Goal: Information Seeking & Learning: Learn about a topic

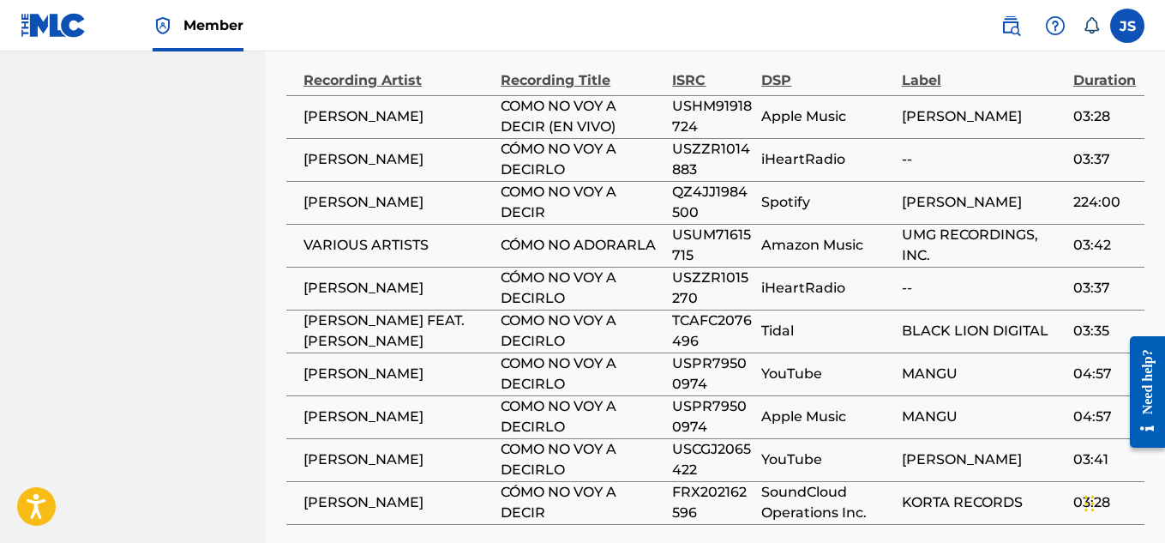
scroll to position [1471, 0]
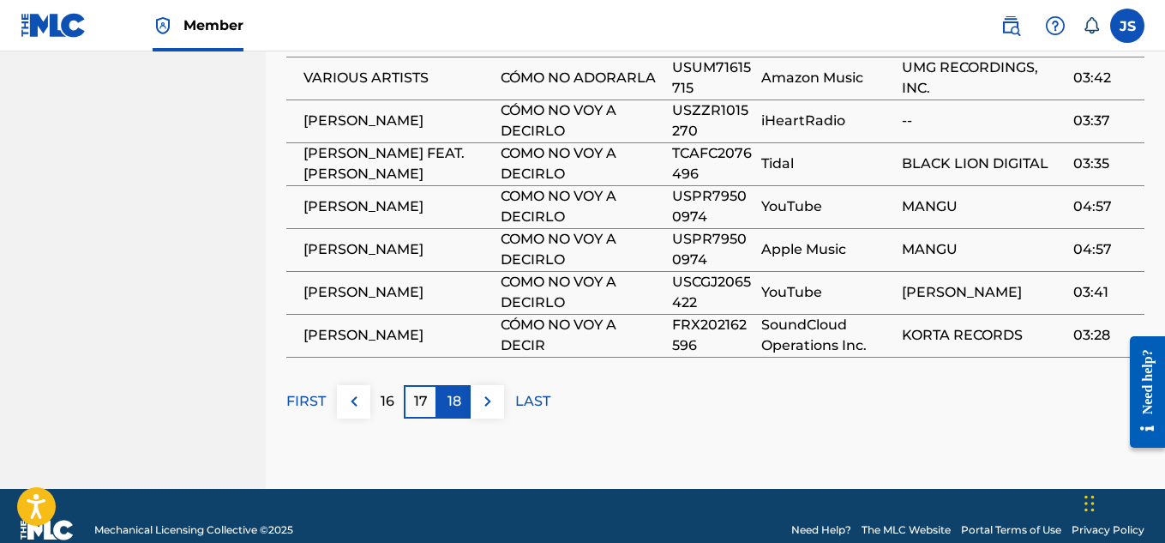
click at [455, 391] on p "18" at bounding box center [454, 401] width 14 height 21
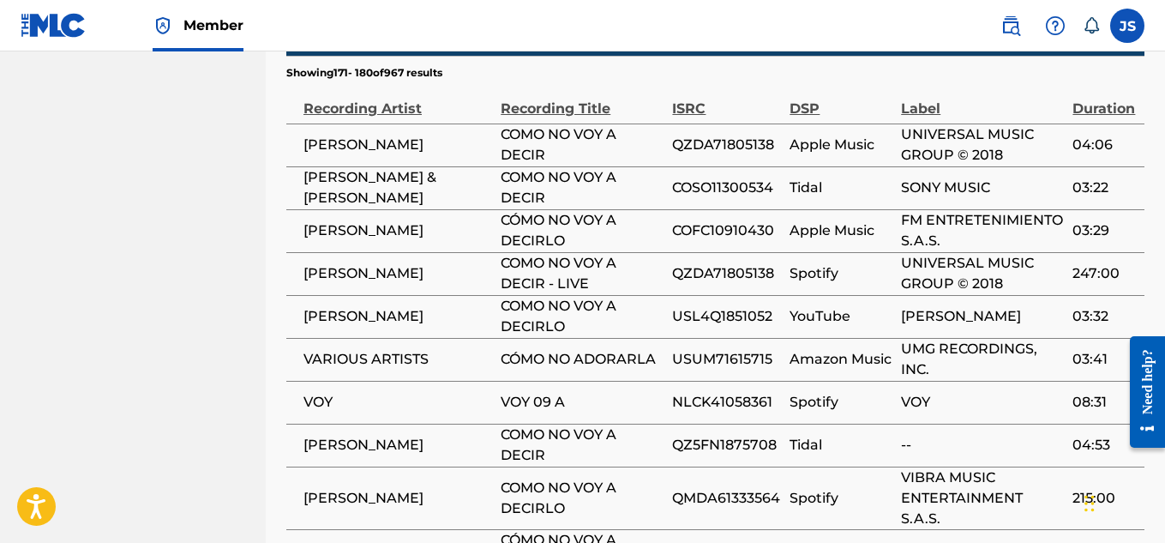
scroll to position [1274, 0]
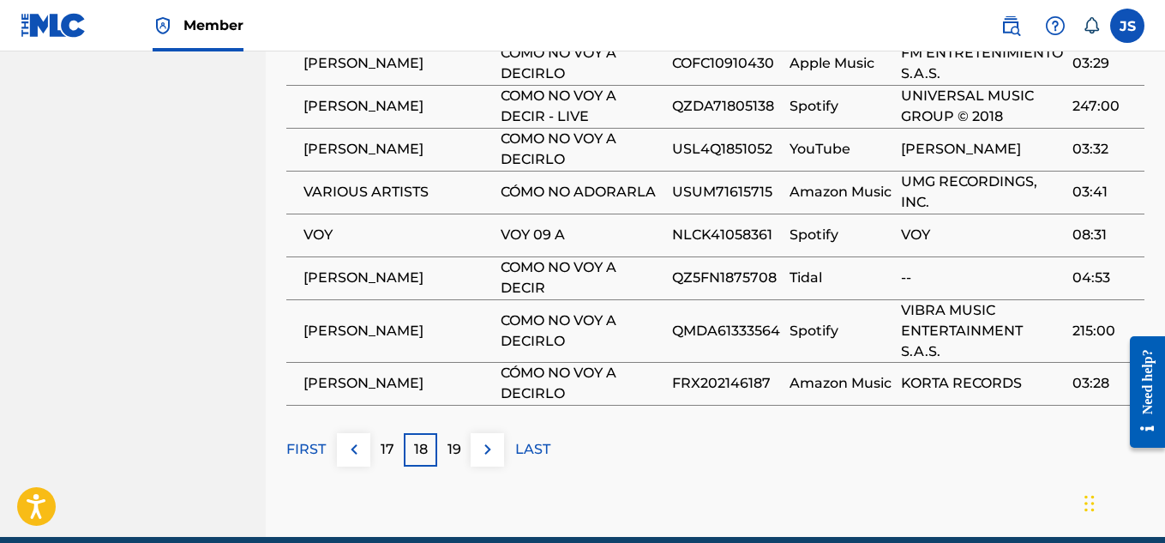
scroll to position [1443, 0]
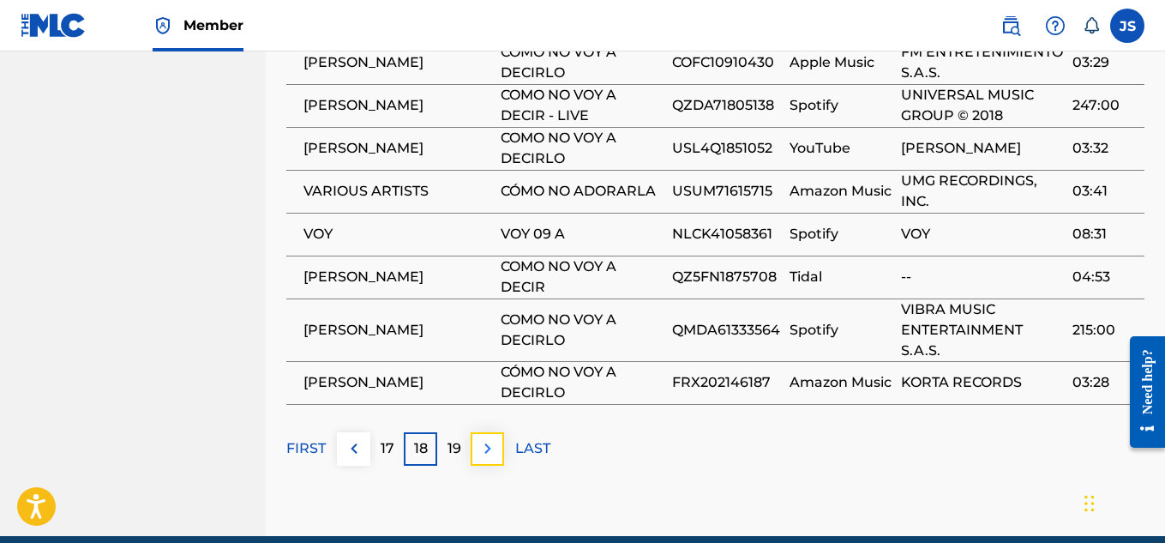
click at [487, 438] on img at bounding box center [487, 448] width 21 height 21
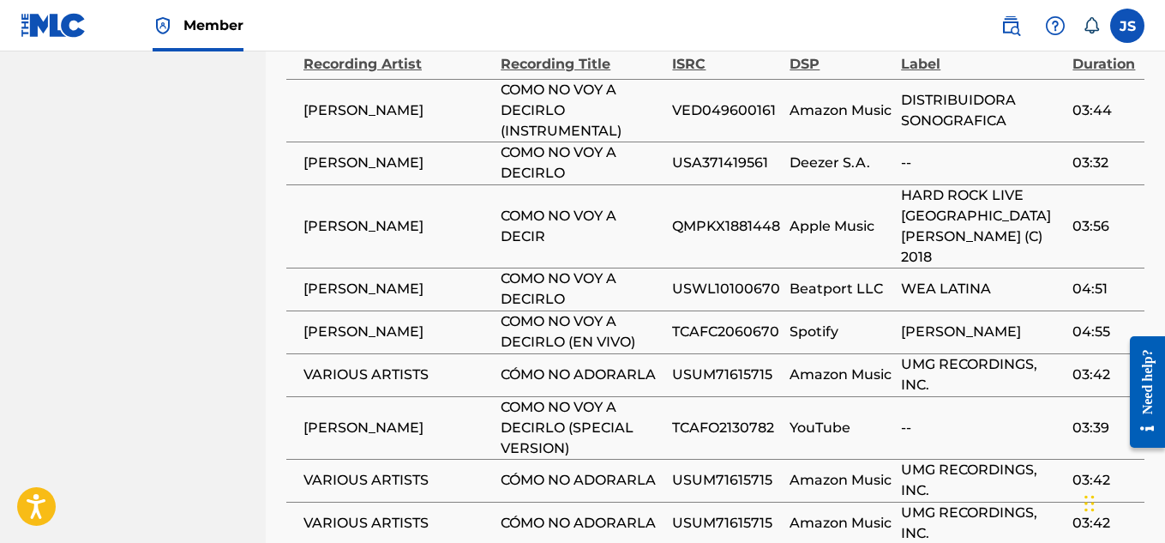
scroll to position [1321, 0]
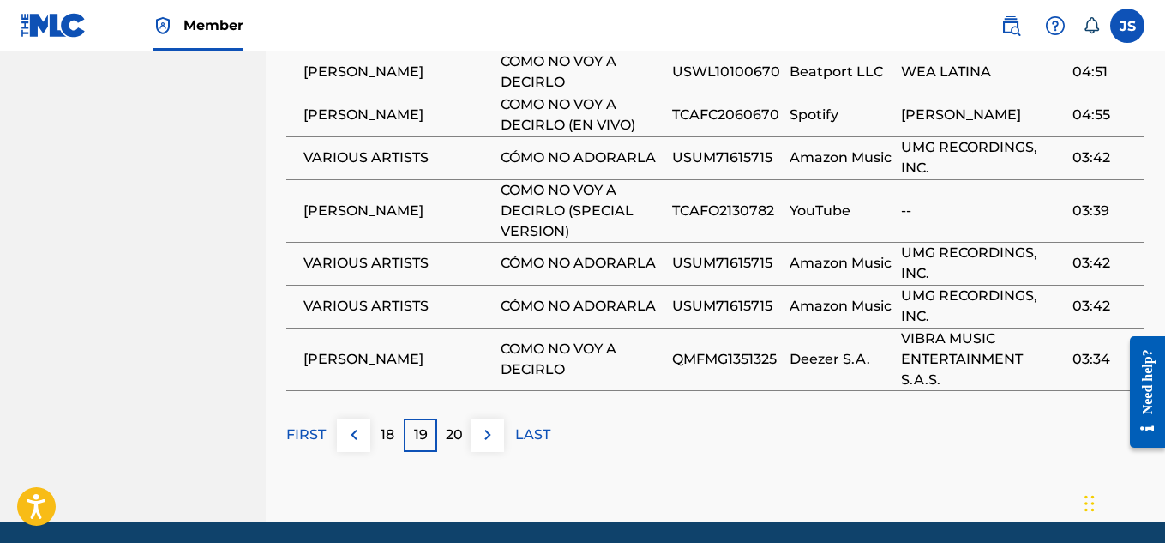
scroll to position [1538, 0]
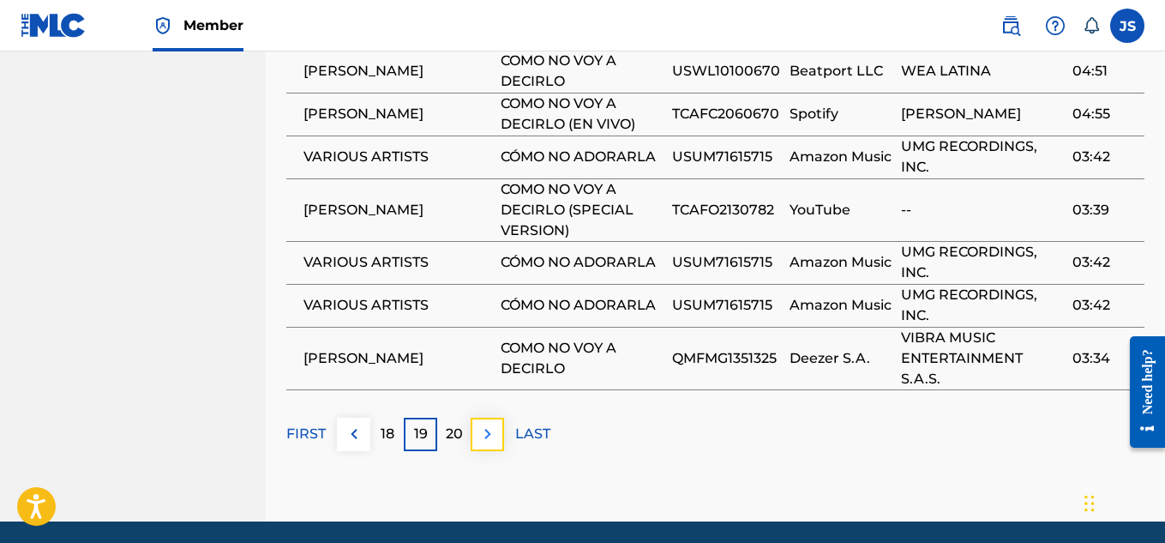
click at [479, 423] on img at bounding box center [487, 433] width 21 height 21
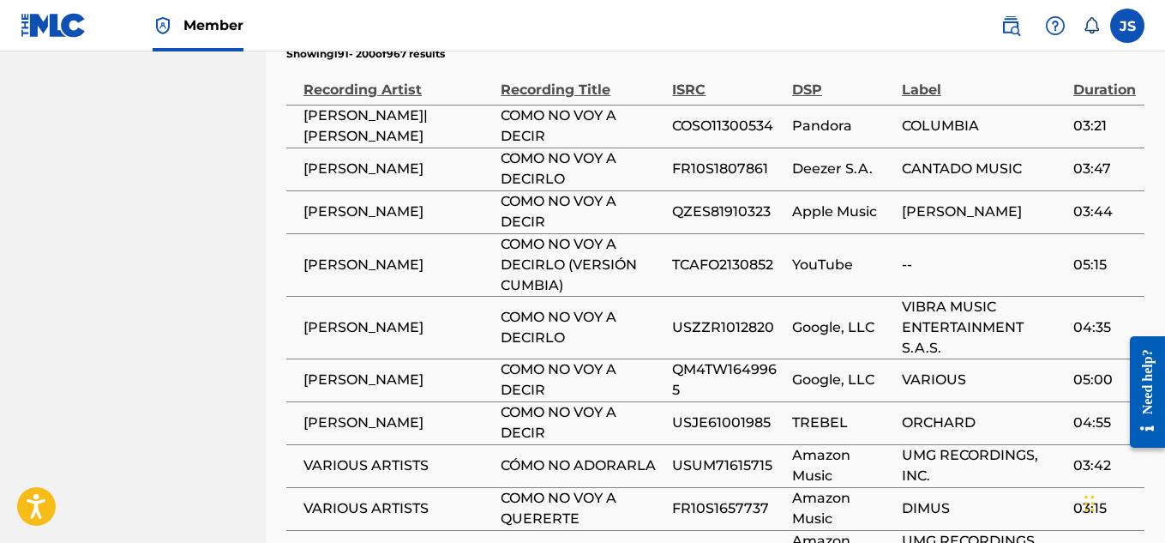
scroll to position [1295, 0]
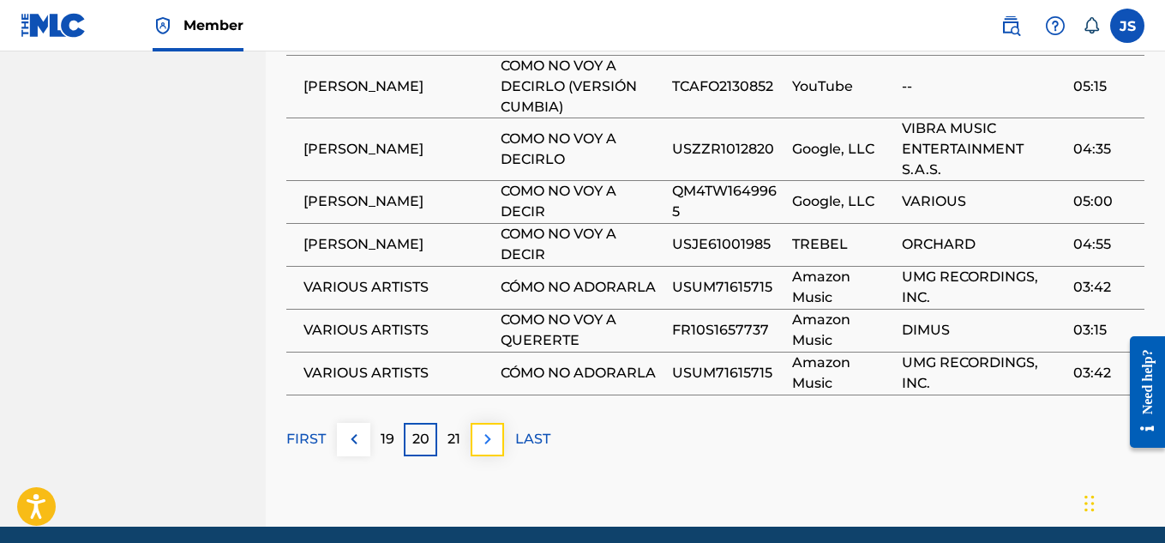
click at [477, 429] on img at bounding box center [487, 439] width 21 height 21
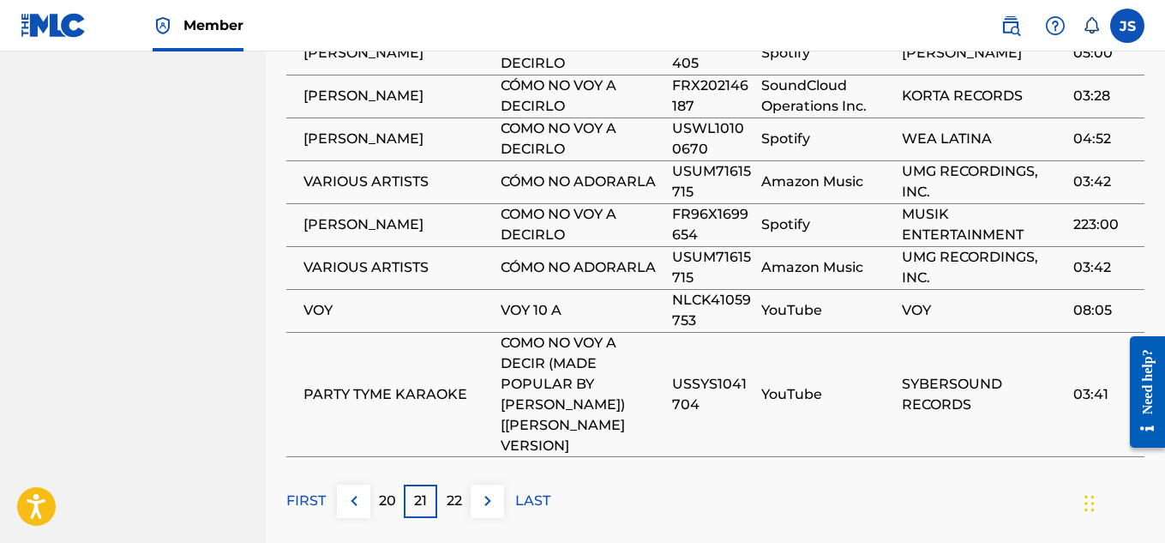
scroll to position [1458, 0]
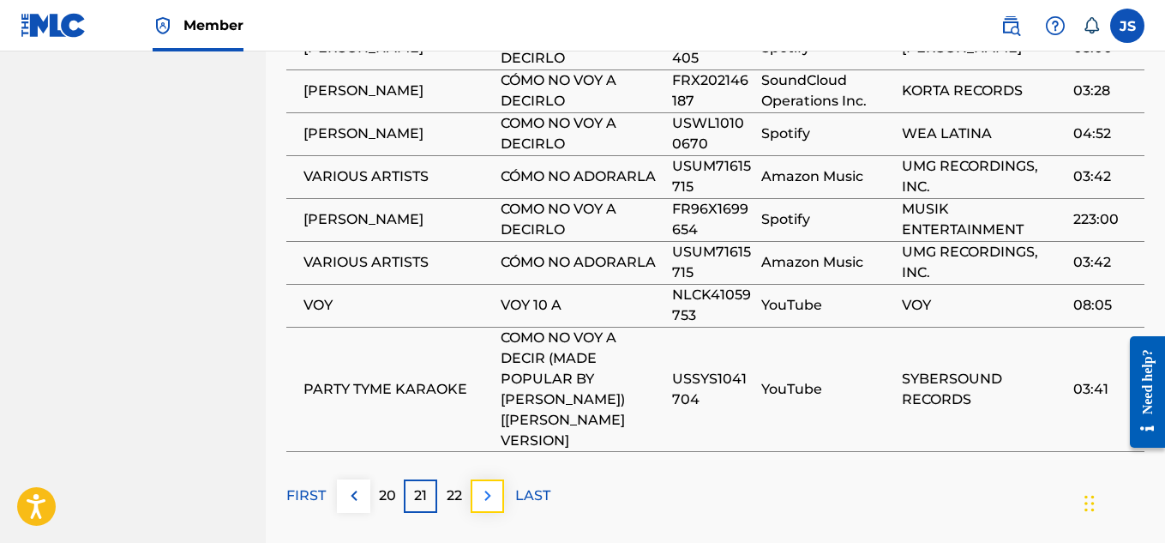
click at [485, 485] on img at bounding box center [487, 495] width 21 height 21
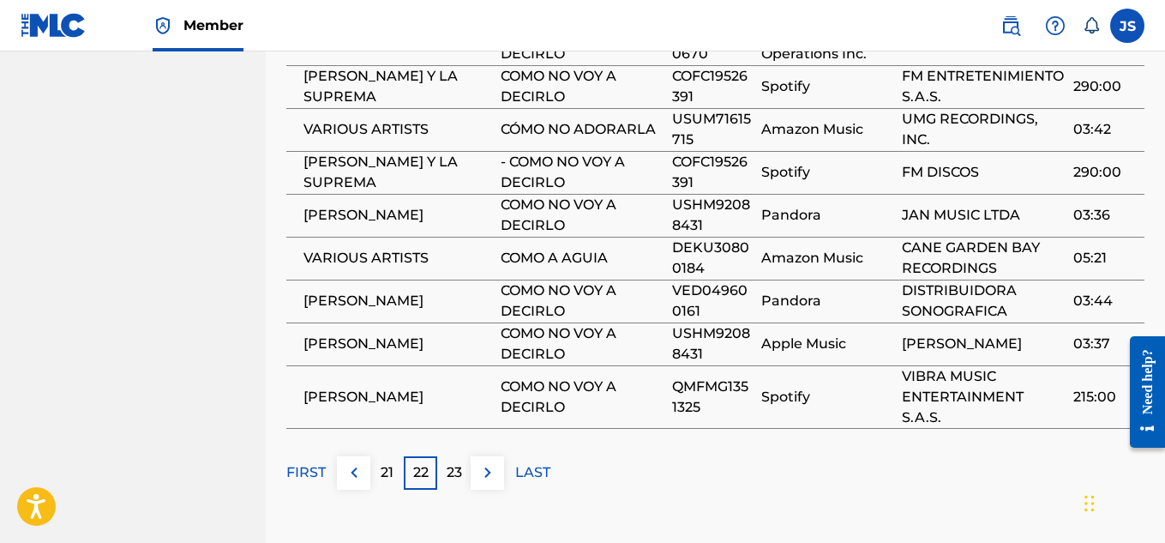
scroll to position [1424, 0]
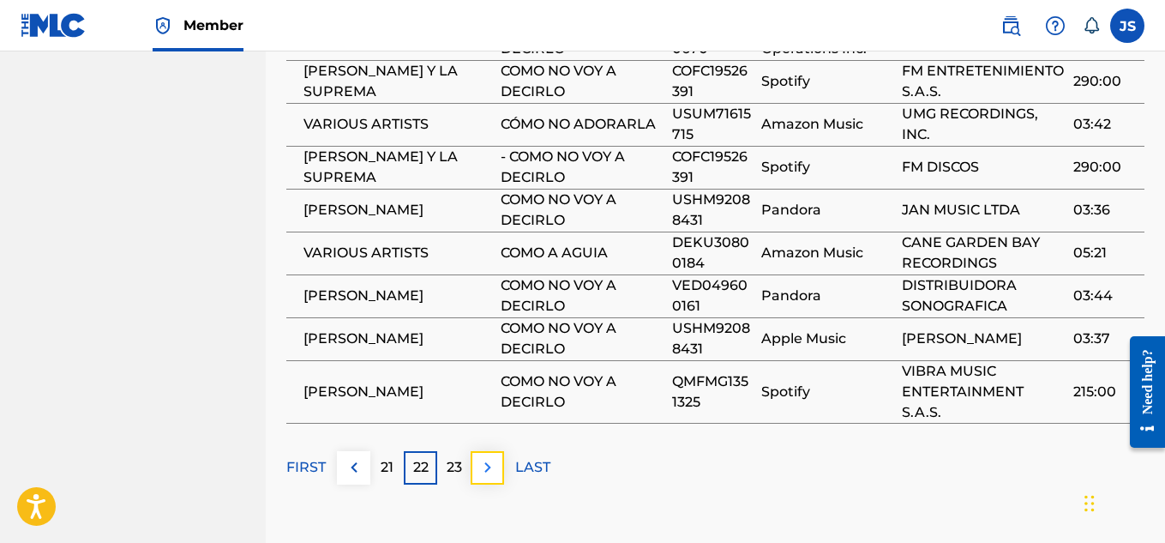
click at [483, 457] on img at bounding box center [487, 467] width 21 height 21
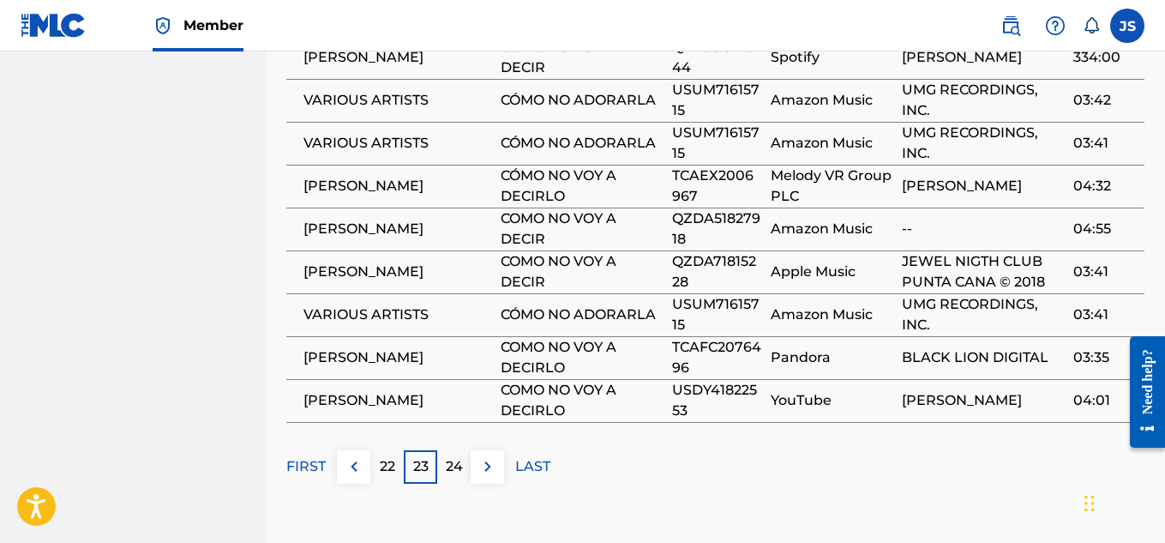
scroll to position [1407, 0]
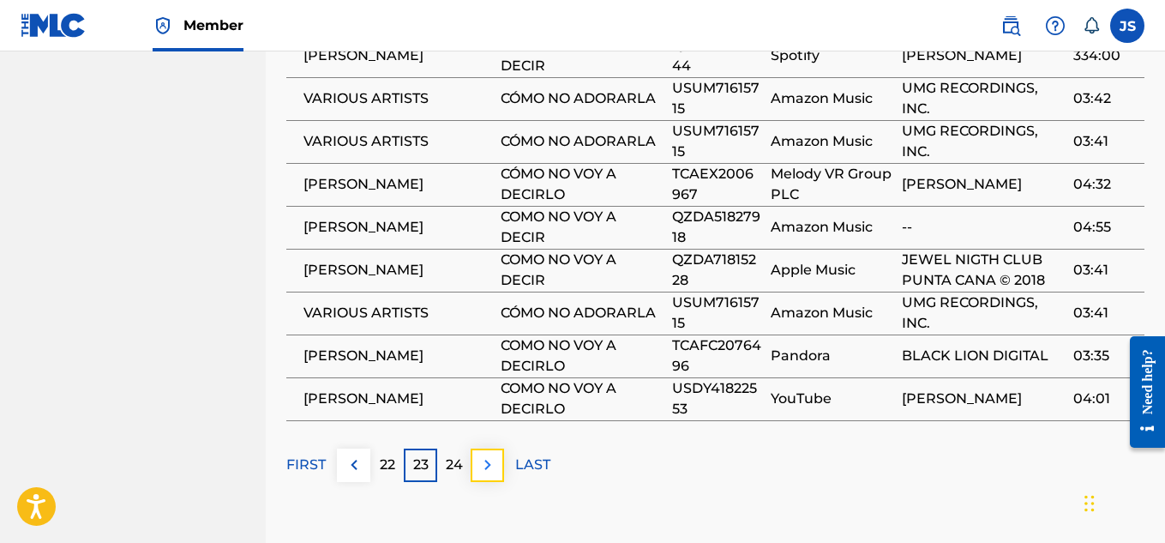
click at [474, 448] on button at bounding box center [487, 464] width 33 height 33
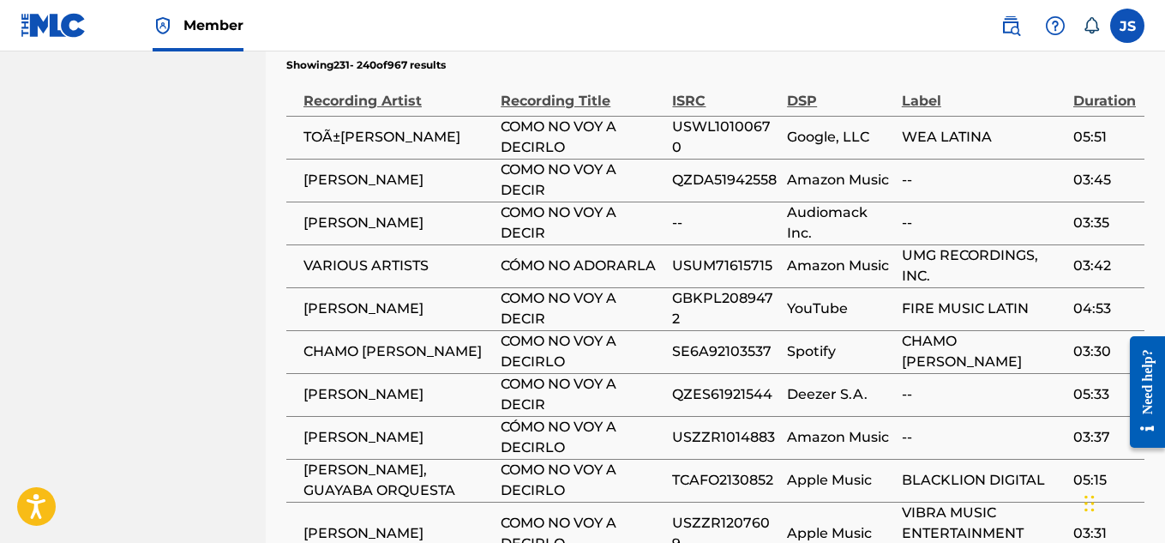
scroll to position [1291, 0]
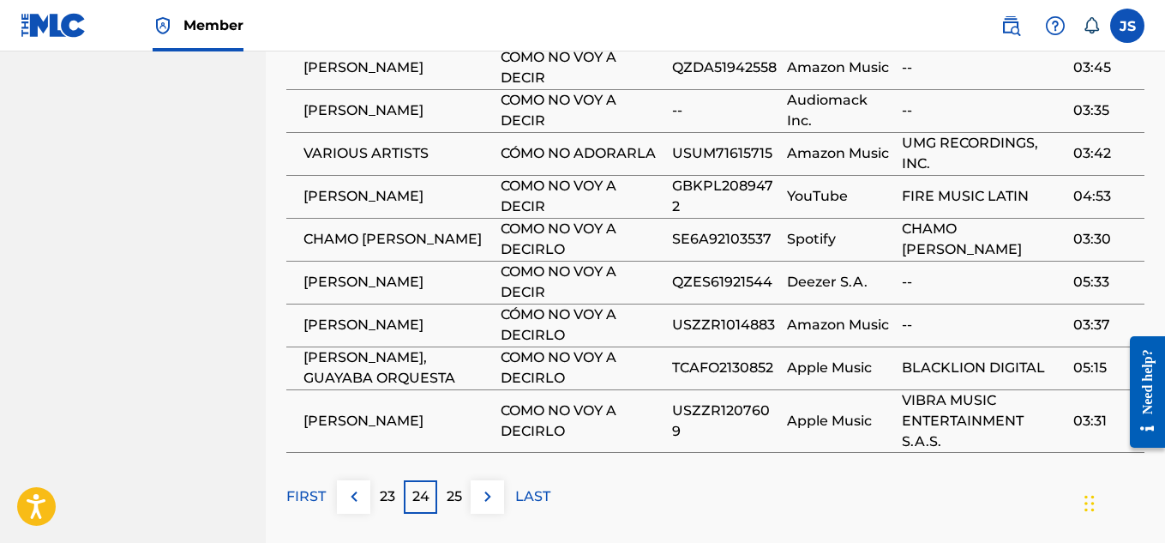
scroll to position [1398, 0]
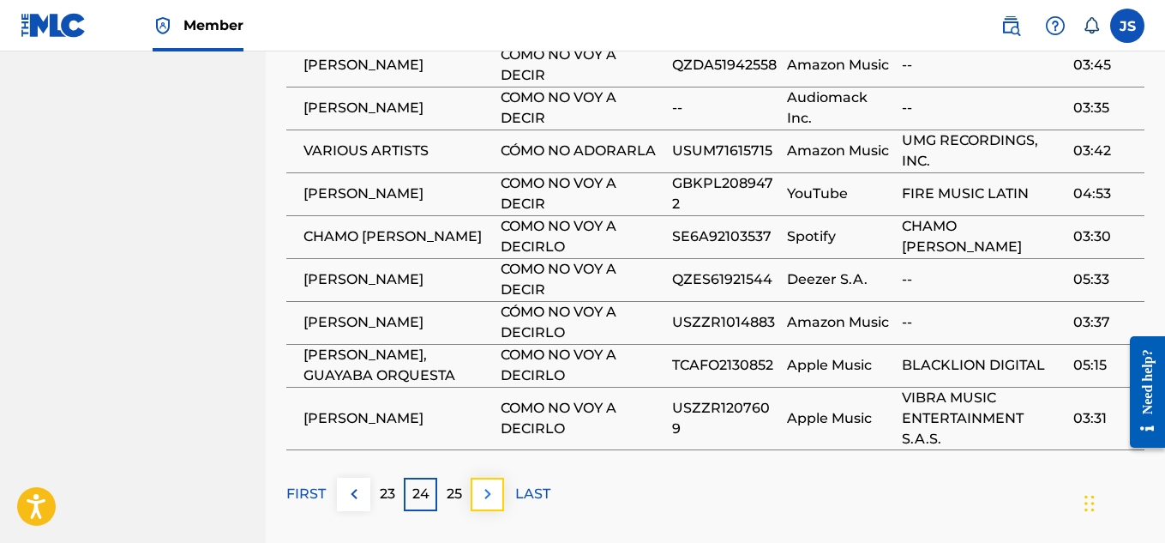
click at [490, 483] on img at bounding box center [487, 493] width 21 height 21
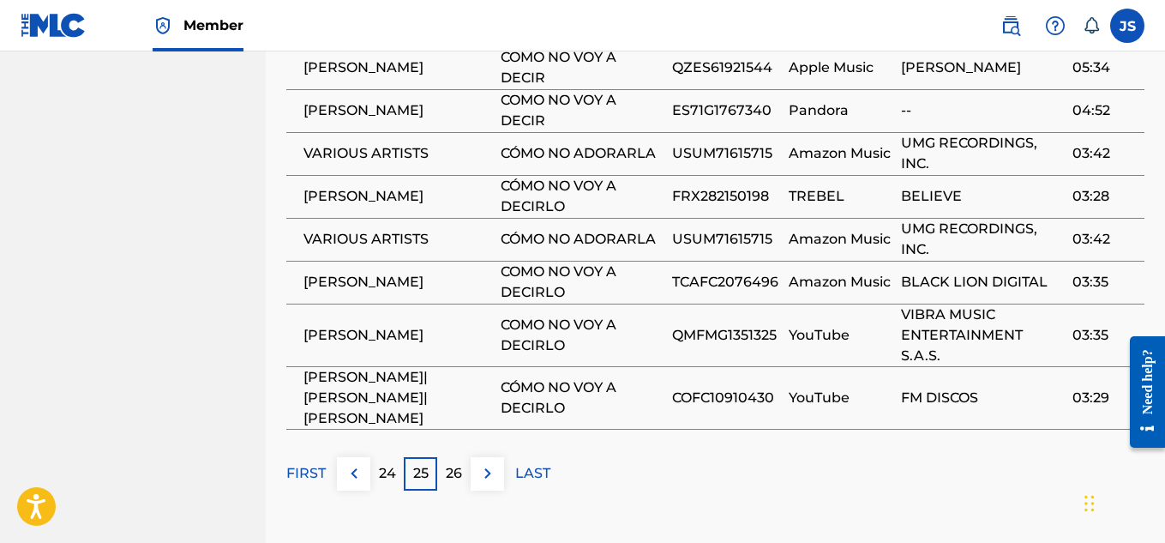
scroll to position [1447, 0]
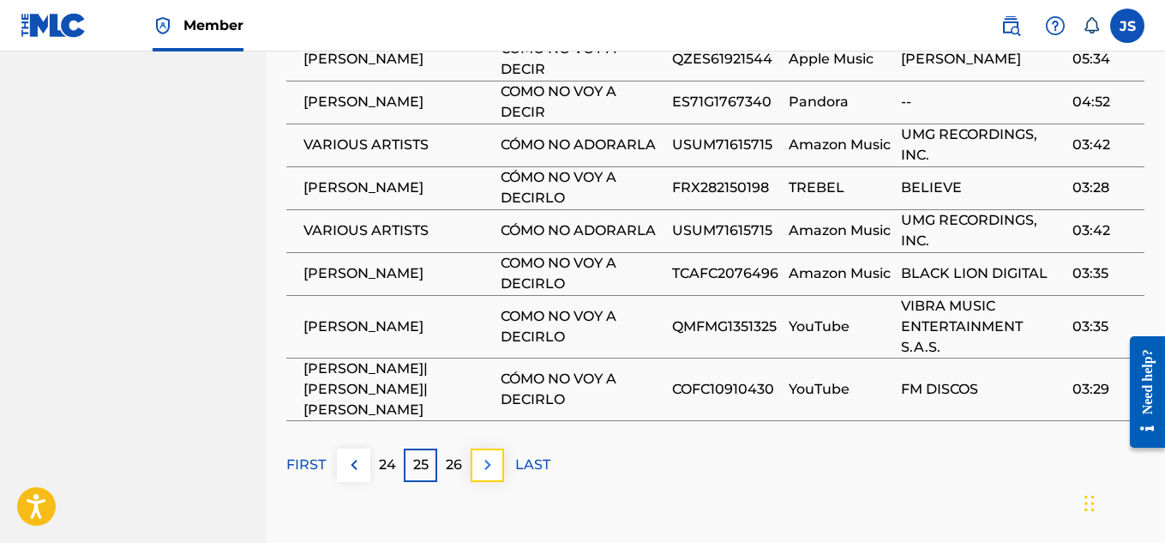
click at [495, 448] on button at bounding box center [487, 464] width 33 height 33
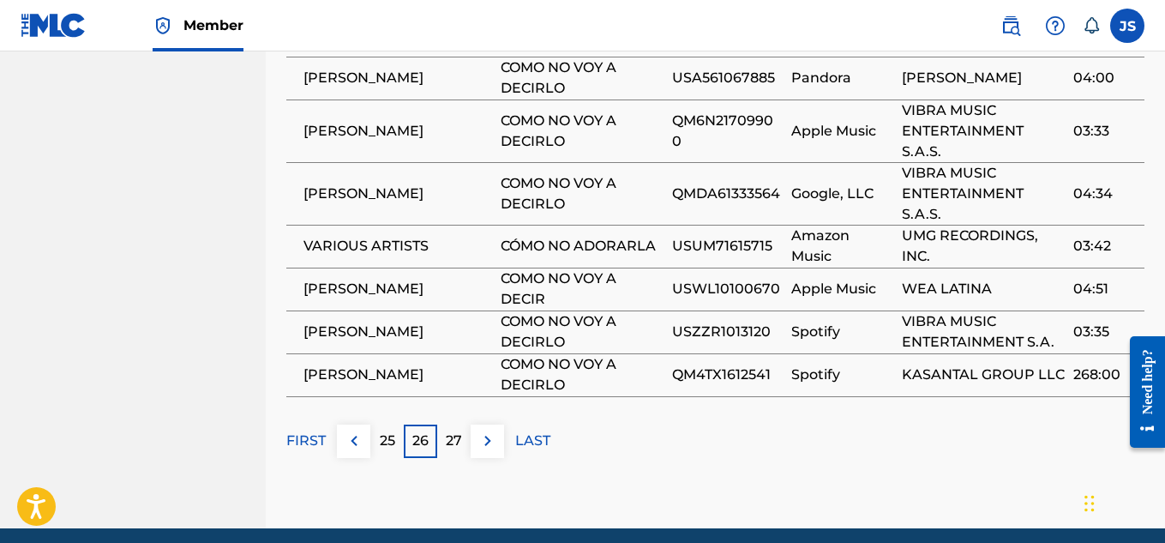
scroll to position [1494, 0]
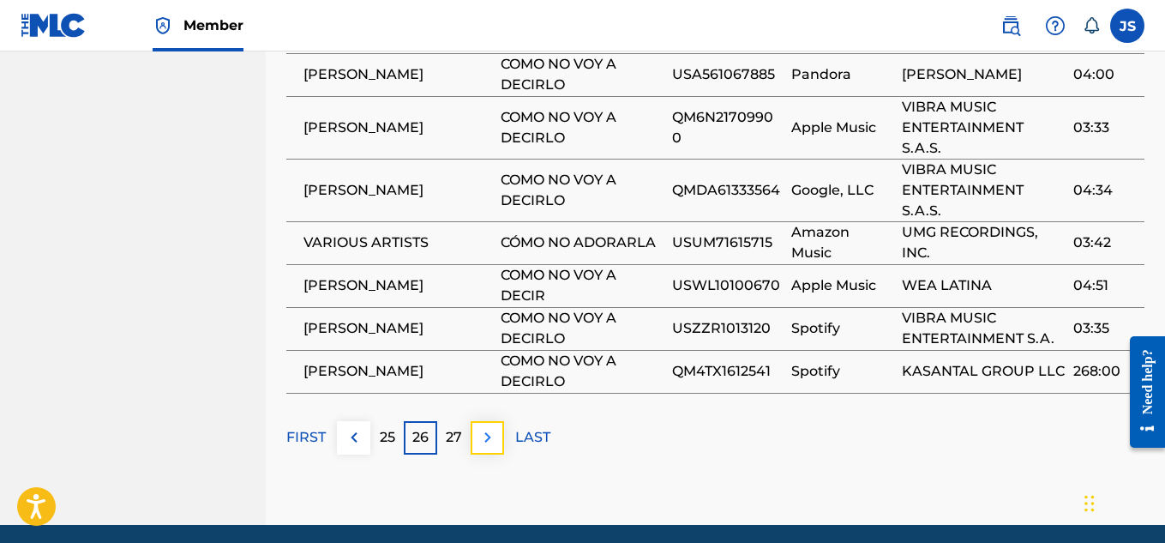
click at [492, 427] on img at bounding box center [487, 437] width 21 height 21
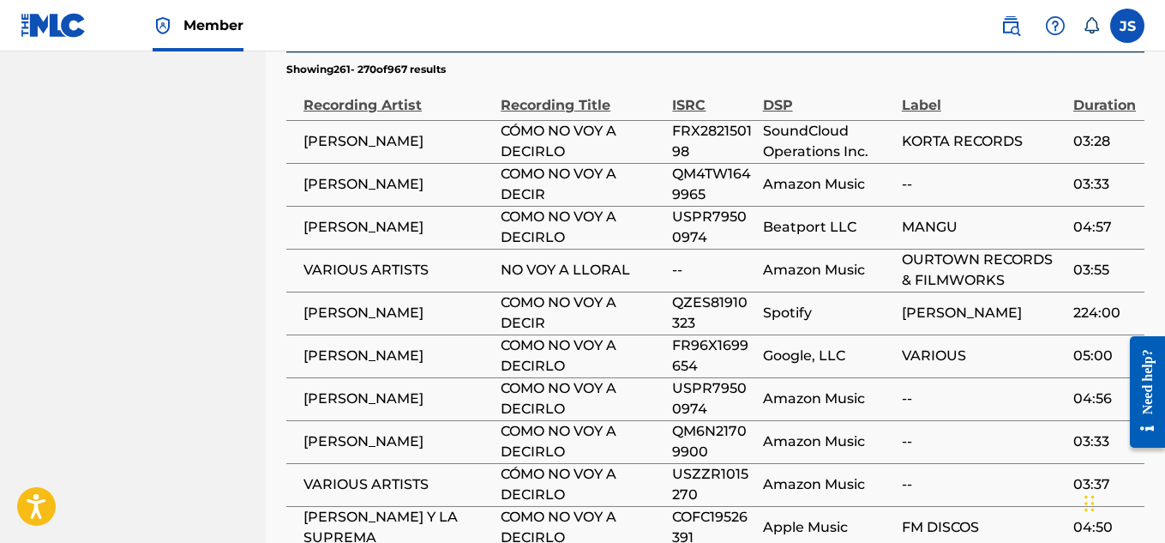
scroll to position [1278, 0]
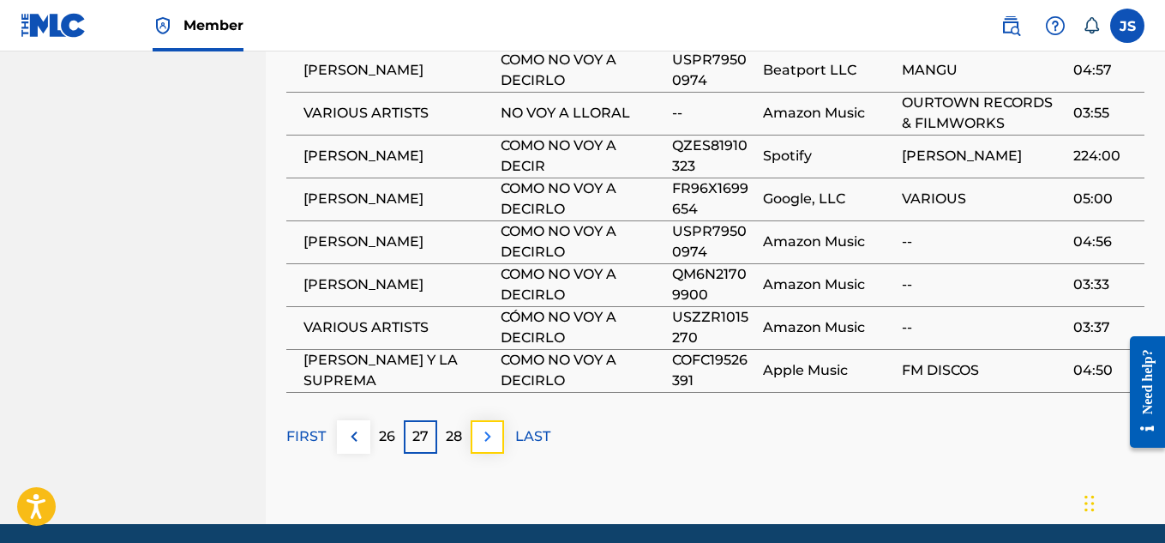
click at [483, 426] on img at bounding box center [487, 436] width 21 height 21
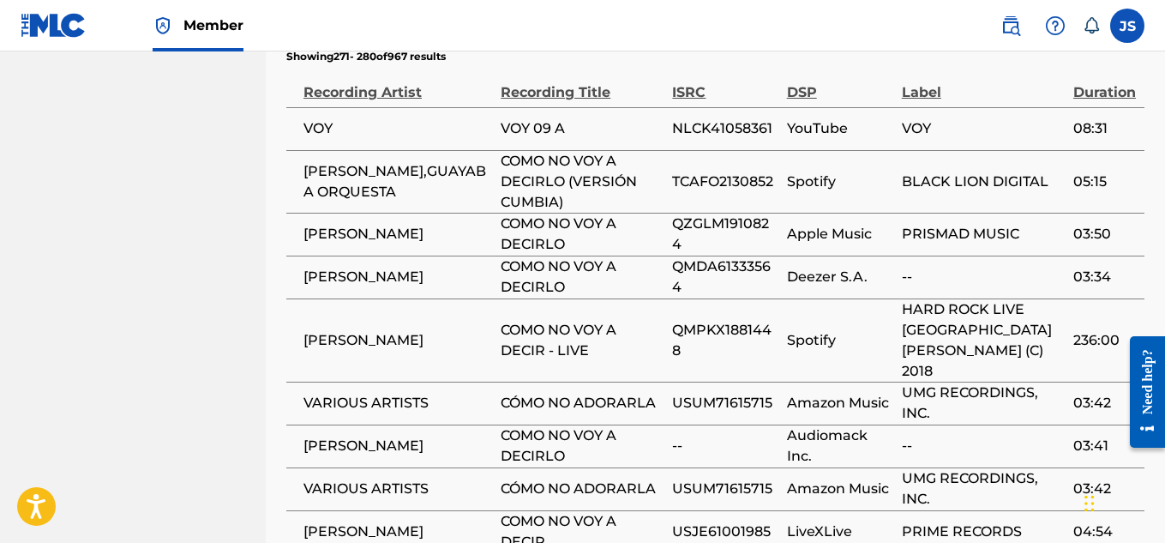
scroll to position [1510, 0]
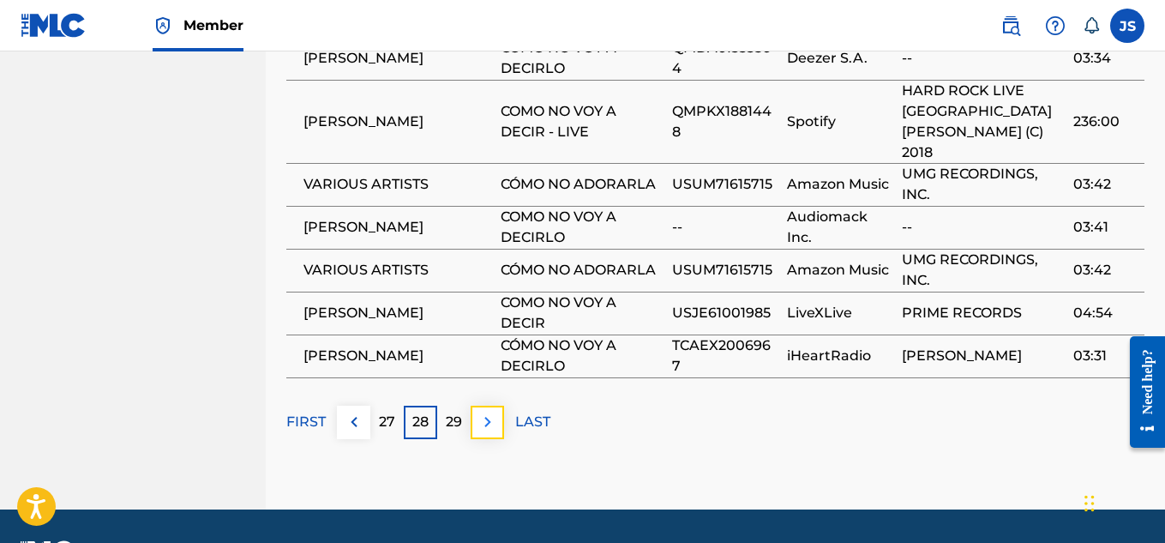
click at [489, 411] on img at bounding box center [487, 421] width 21 height 21
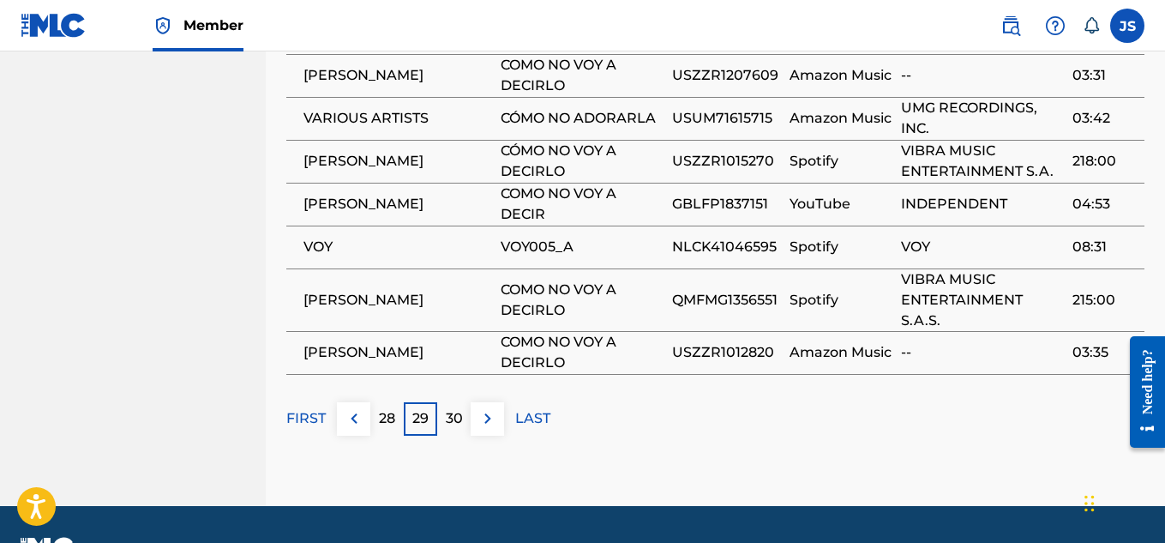
scroll to position [1483, 0]
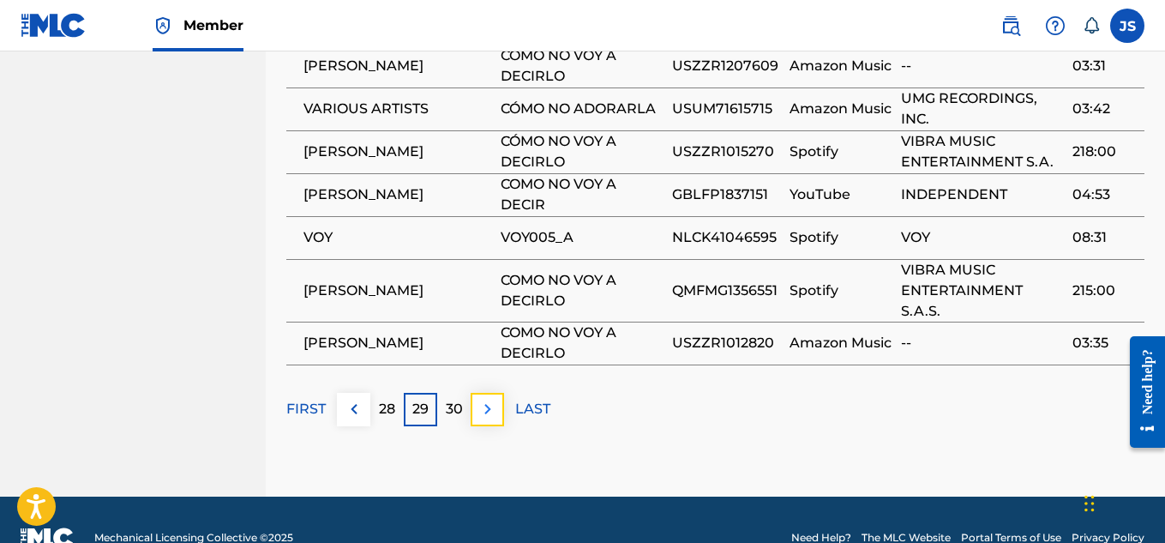
click at [476, 393] on button at bounding box center [487, 409] width 33 height 33
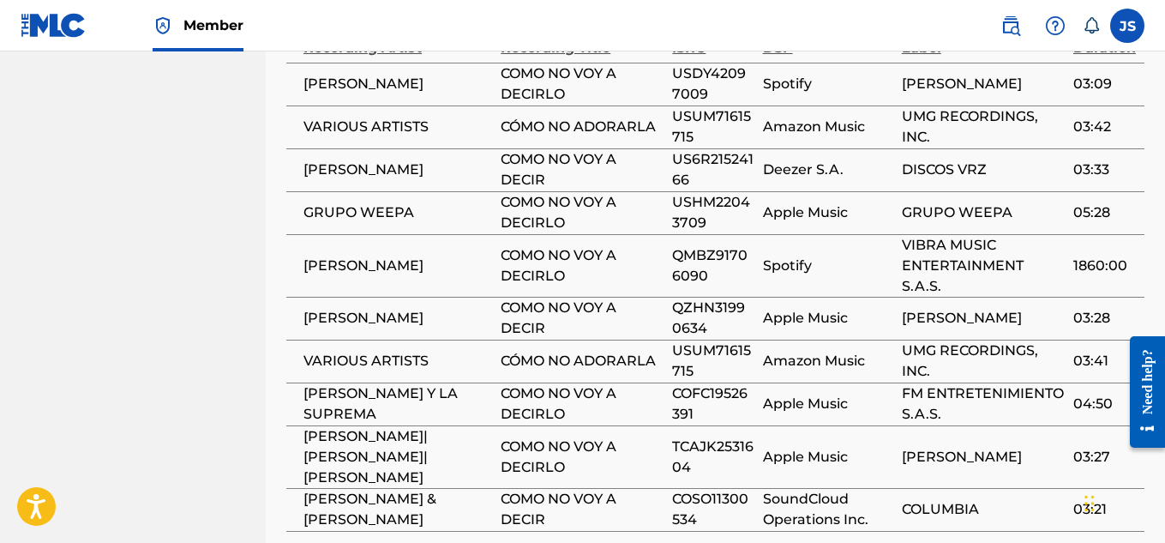
scroll to position [1301, 0]
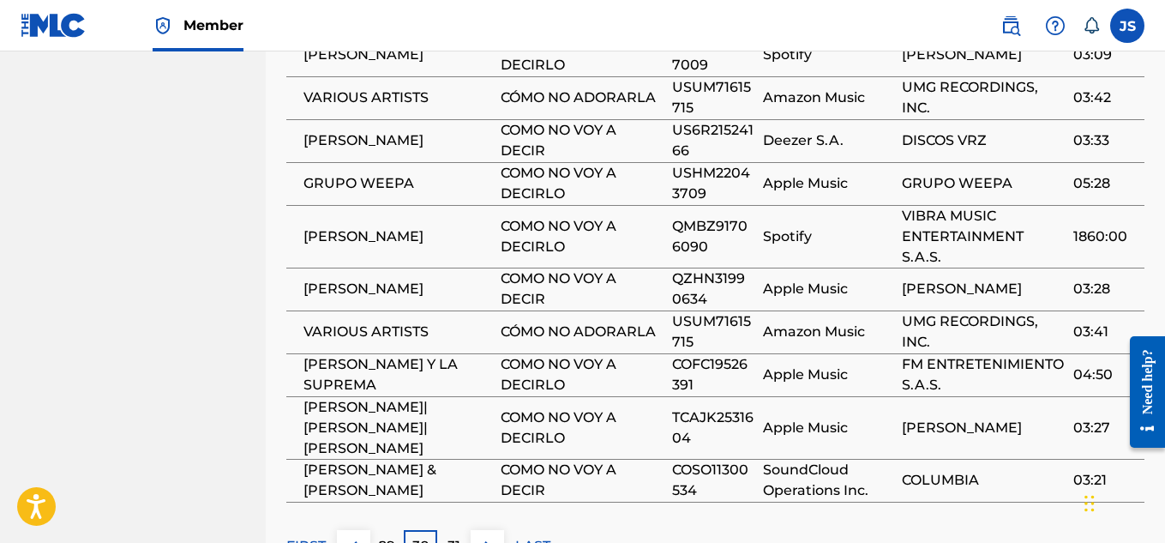
scroll to position [1470, 0]
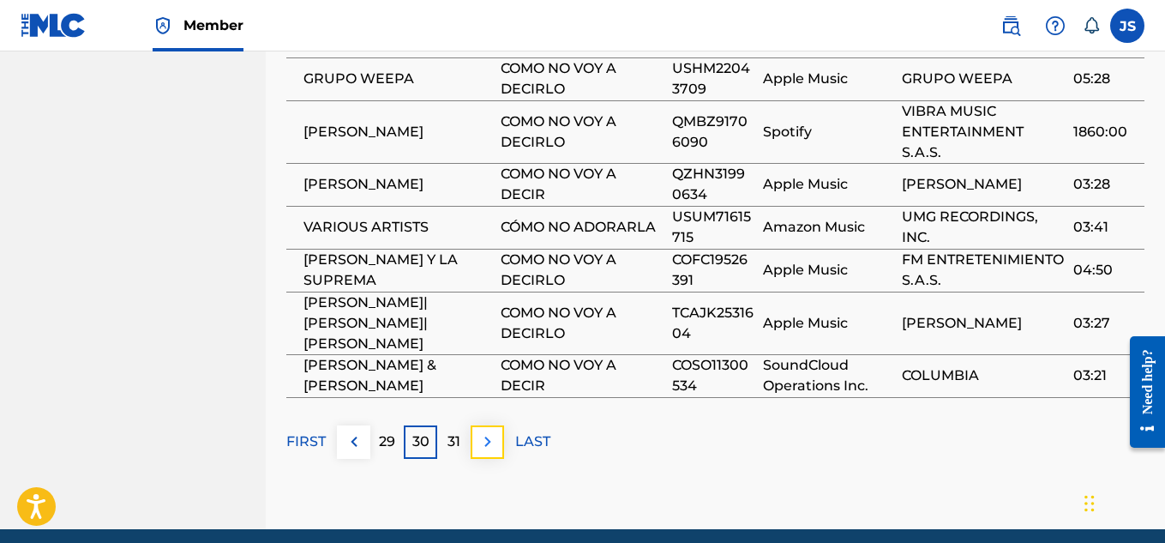
click at [486, 431] on img at bounding box center [487, 441] width 21 height 21
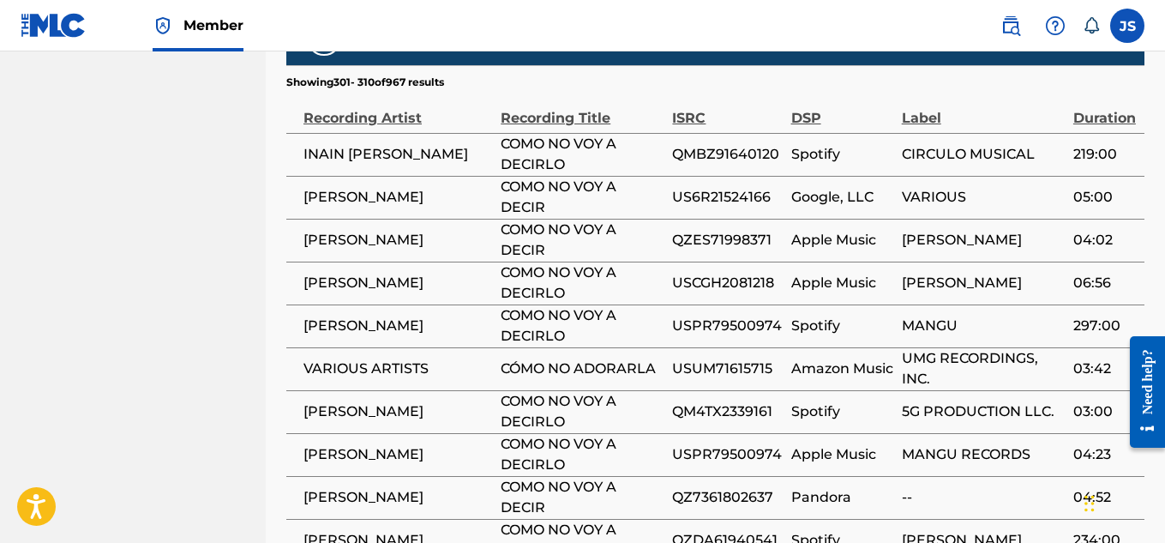
scroll to position [1471, 0]
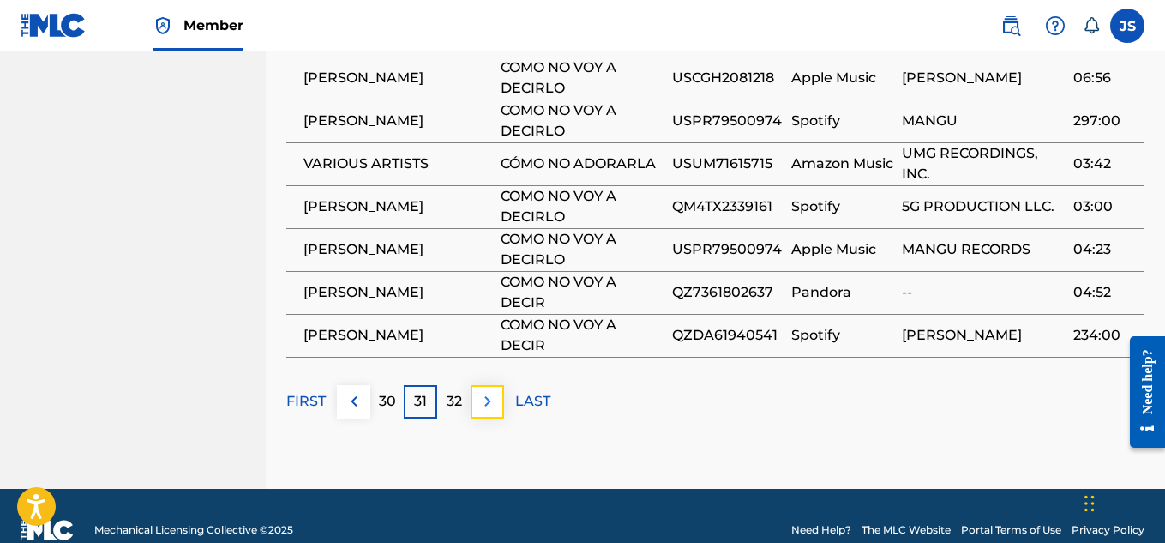
click at [488, 391] on img at bounding box center [487, 401] width 21 height 21
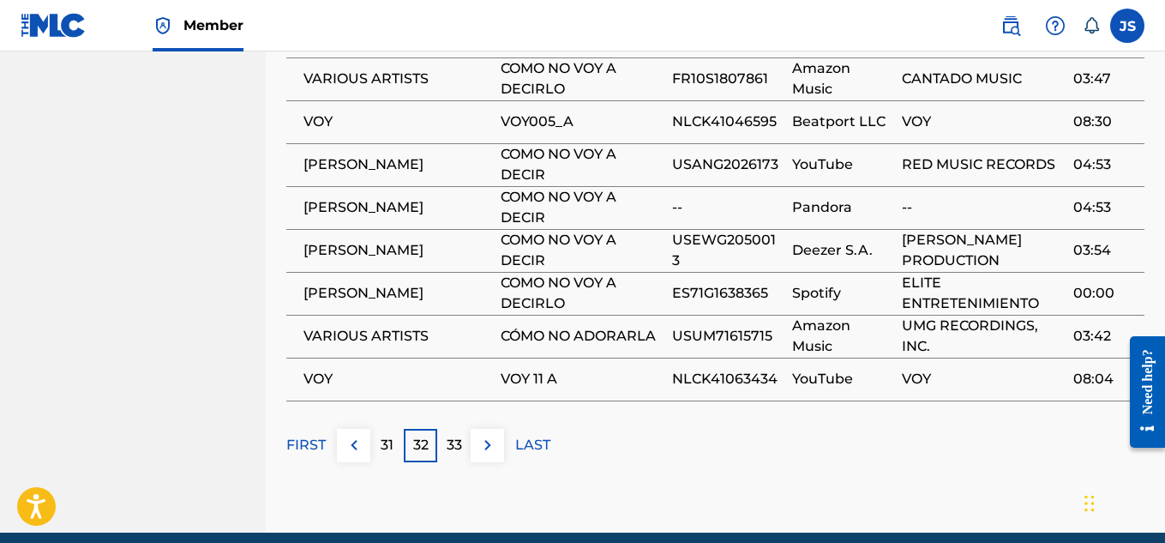
scroll to position [1438, 0]
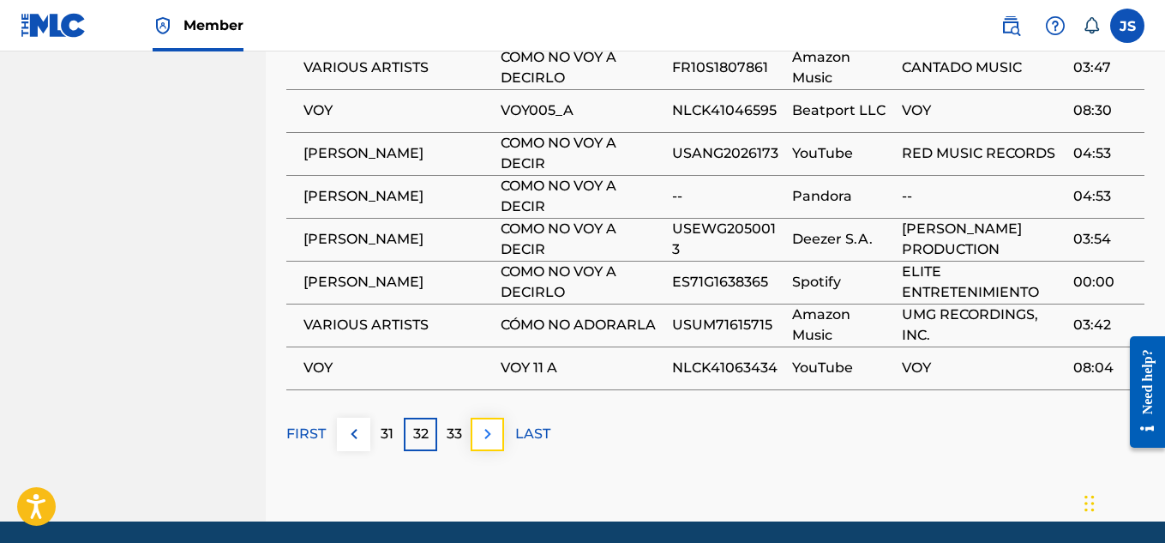
click at [485, 423] on img at bounding box center [487, 433] width 21 height 21
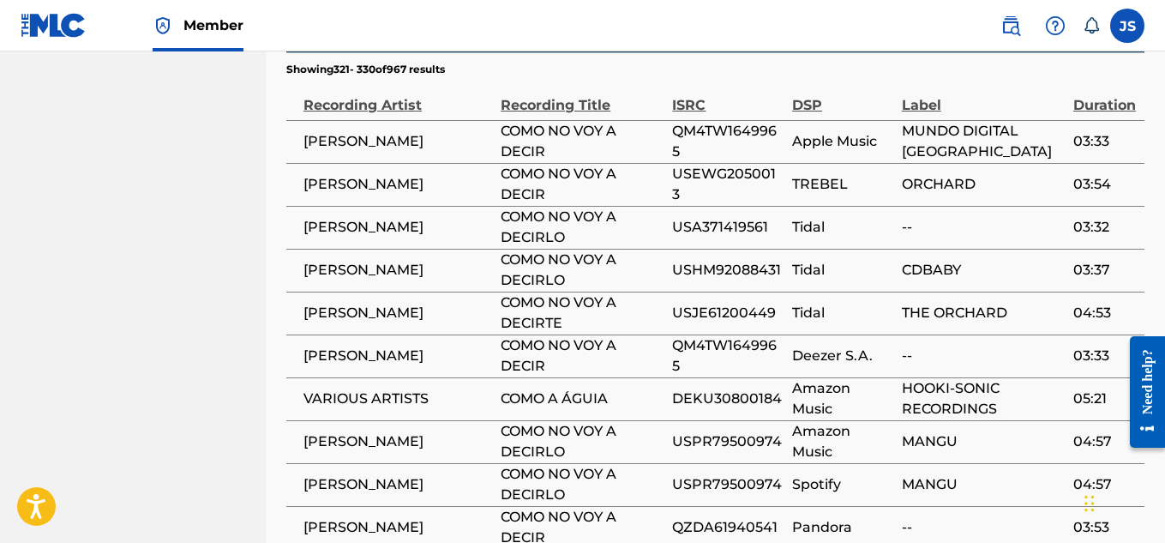
scroll to position [1278, 0]
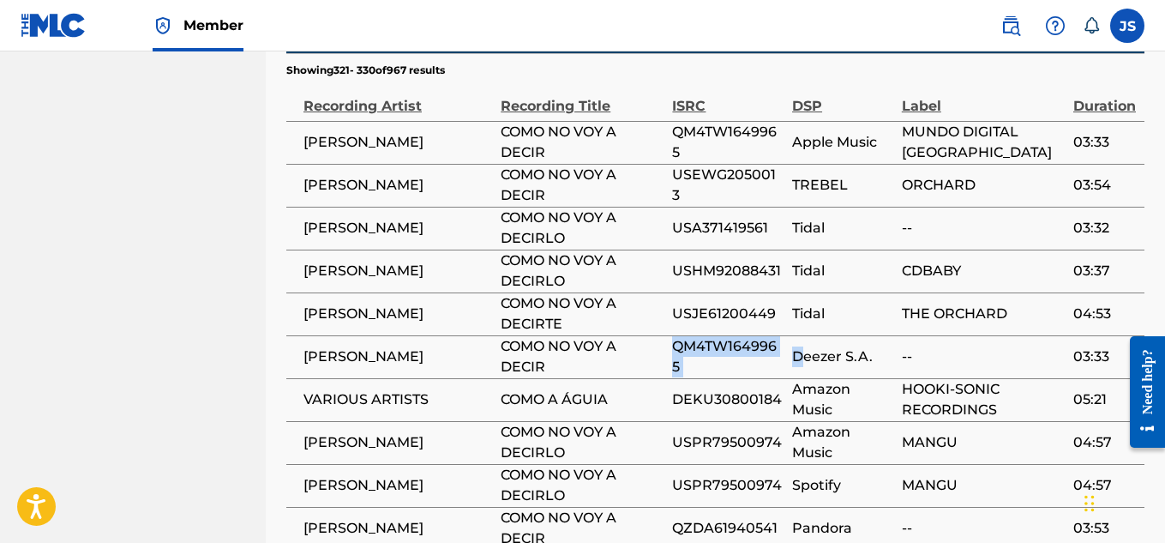
drag, startPoint x: 800, startPoint y: 343, endPoint x: 618, endPoint y: 351, distance: 181.9
click at [618, 351] on tbody "[PERSON_NAME] COMO NO VOY A DECIR QM4TW1649965 Apple Music MUNDO DIGITAL [GEOGR…" at bounding box center [715, 335] width 858 height 429
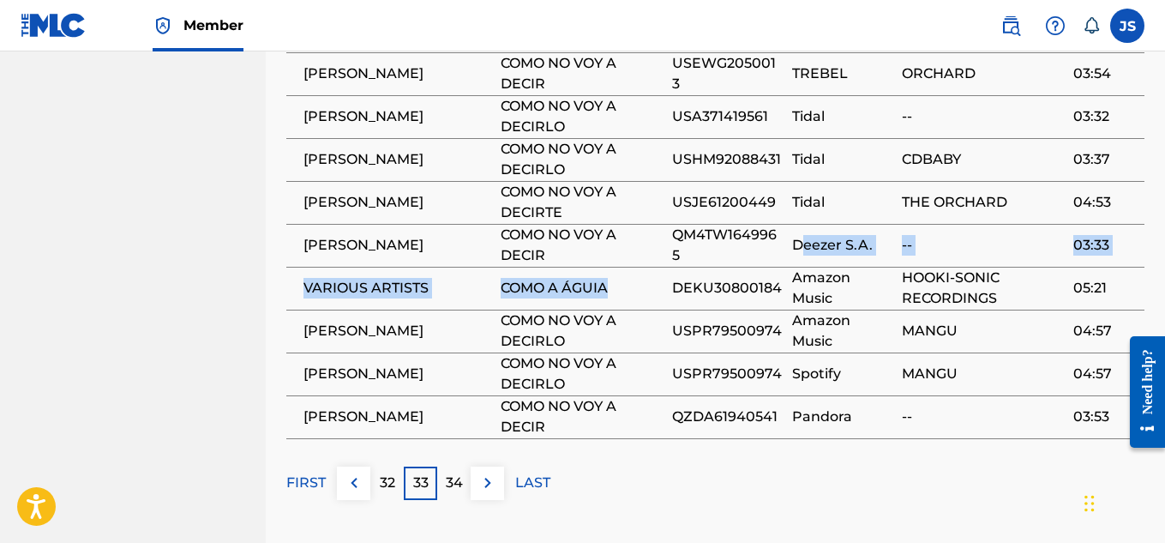
scroll to position [1415, 0]
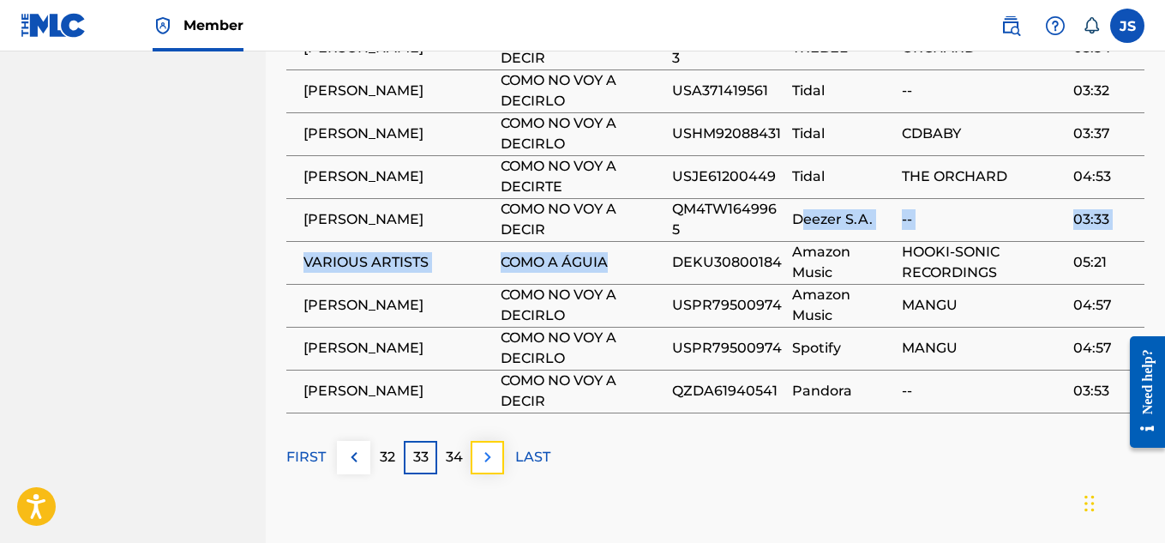
click at [489, 447] on img at bounding box center [487, 457] width 21 height 21
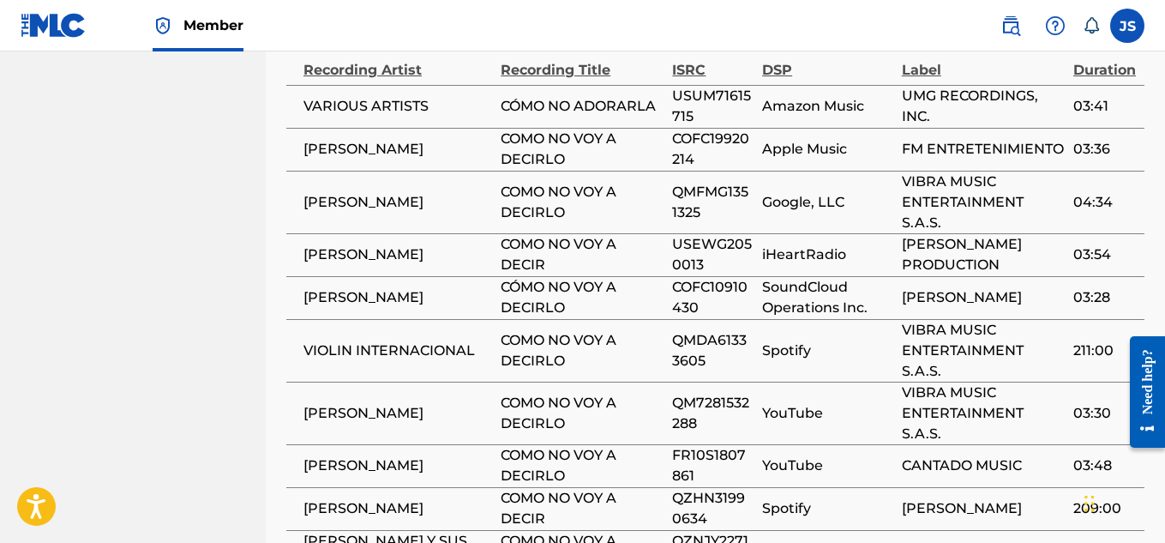
scroll to position [1530, 0]
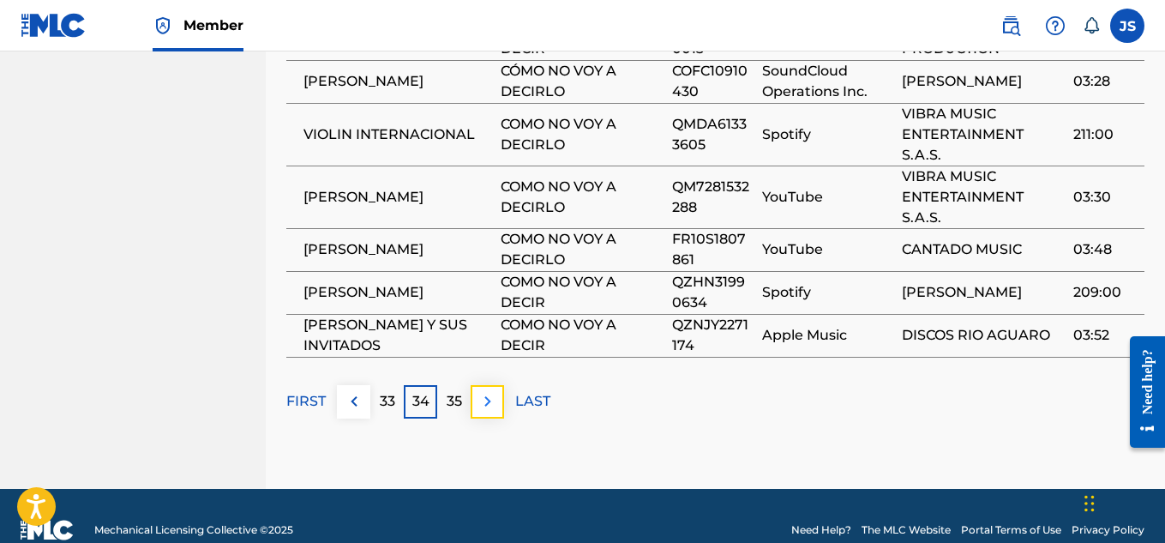
click at [490, 391] on img at bounding box center [487, 401] width 21 height 21
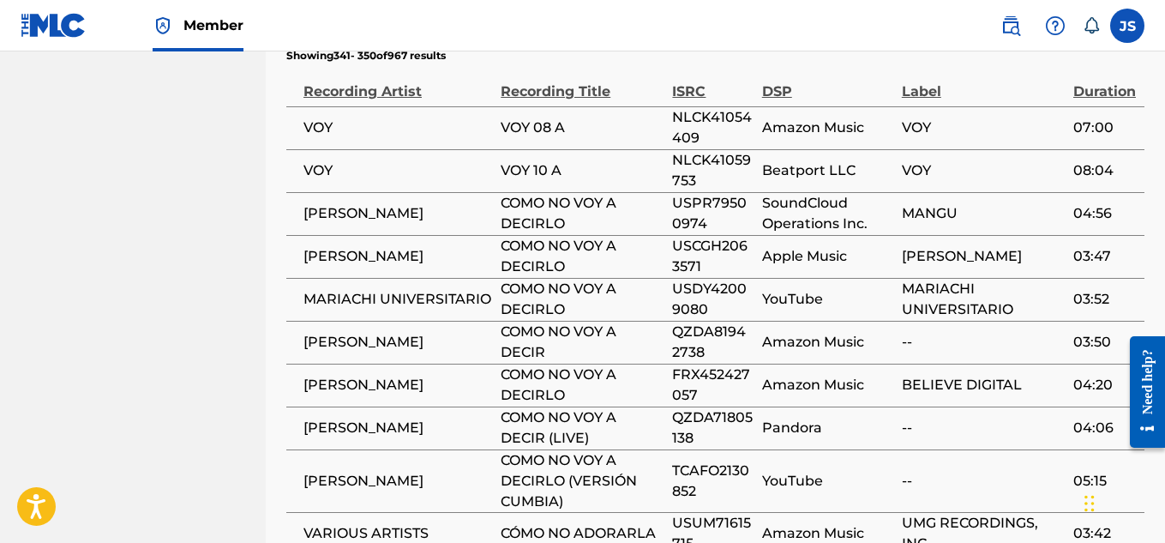
scroll to position [1443, 0]
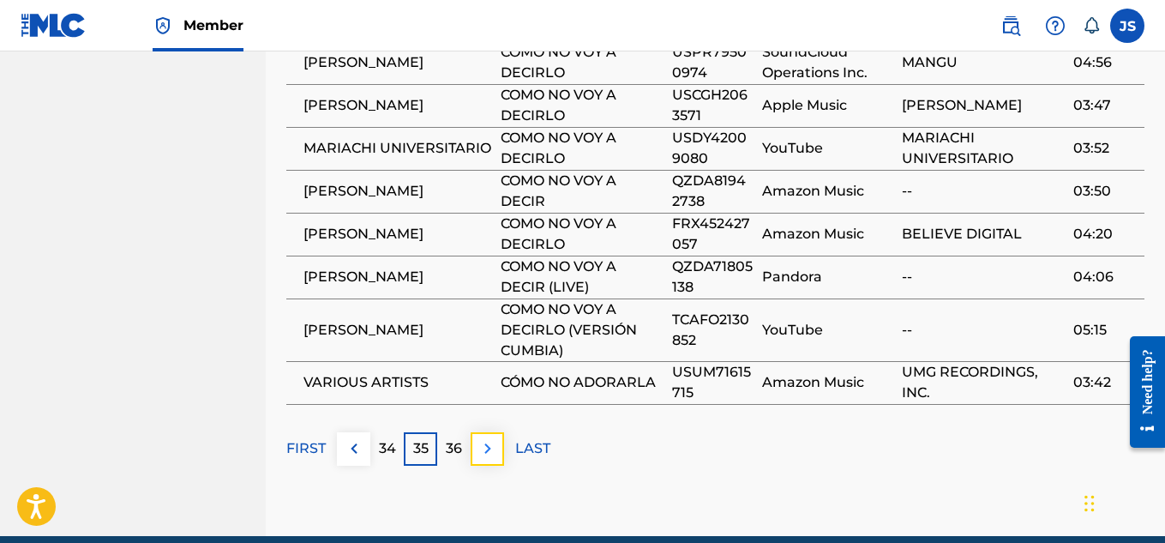
click at [499, 432] on button at bounding box center [487, 448] width 33 height 33
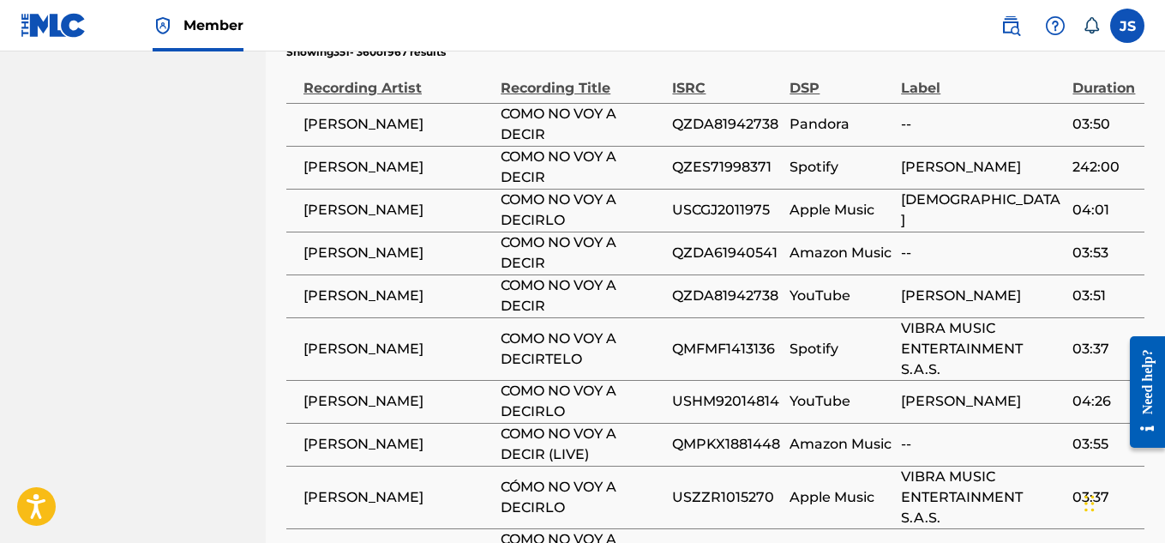
scroll to position [1418, 0]
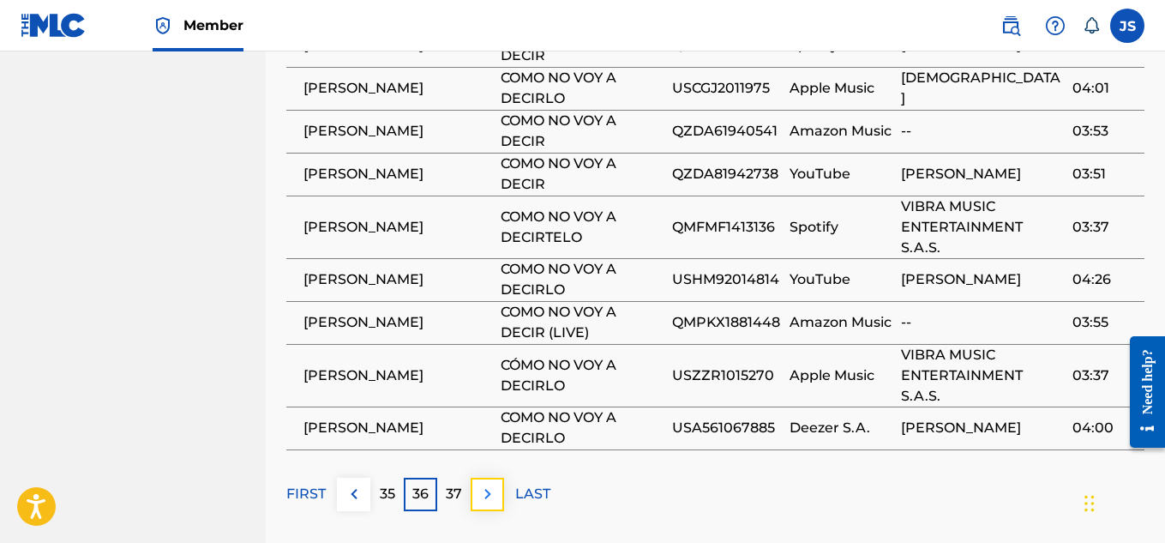
click at [493, 483] on img at bounding box center [487, 493] width 21 height 21
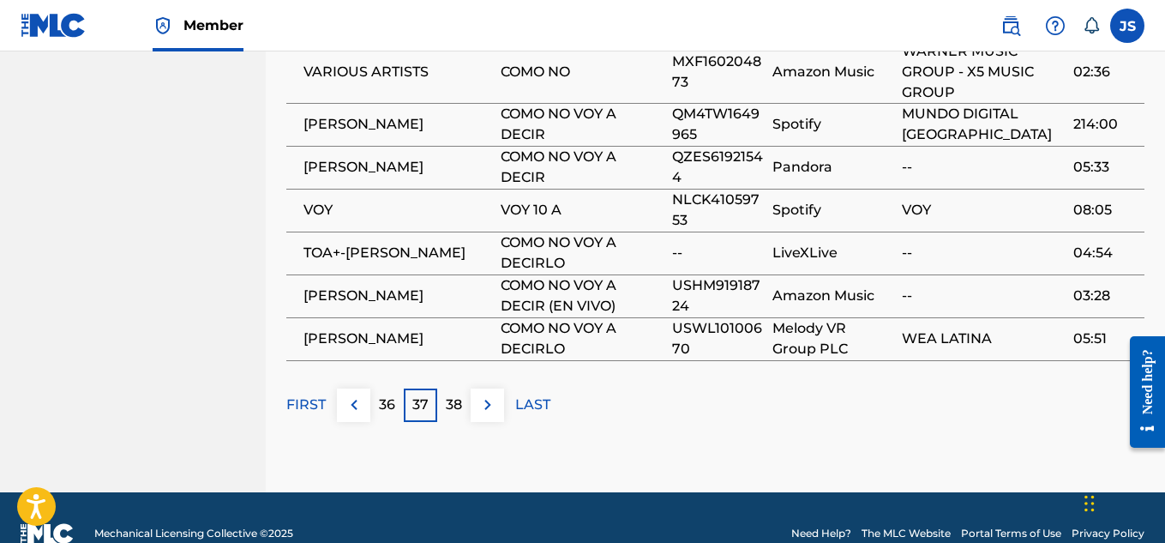
scroll to position [1510, 0]
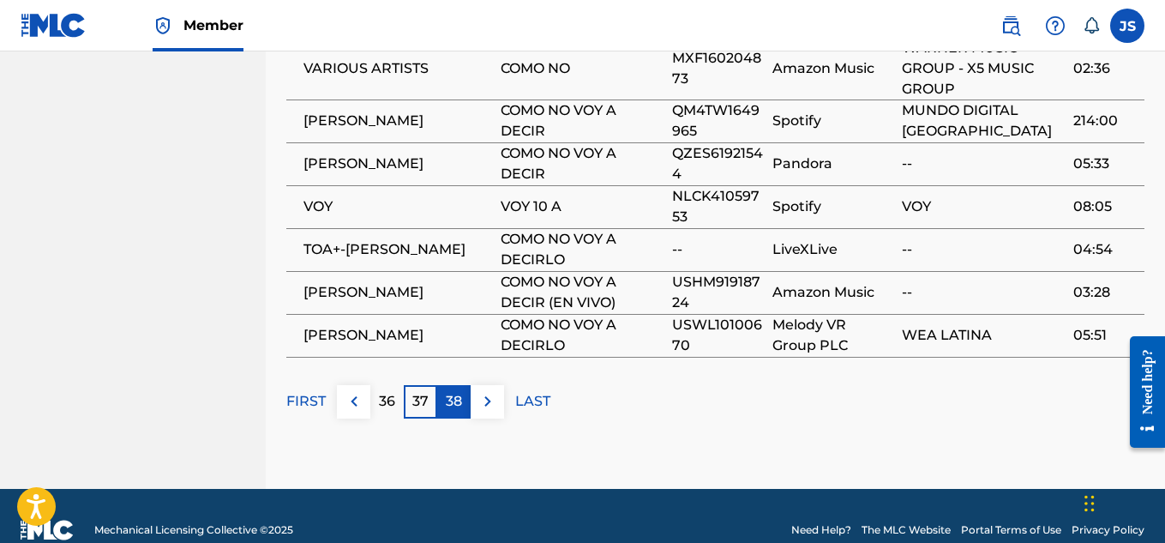
click at [454, 391] on p "38" at bounding box center [454, 401] width 16 height 21
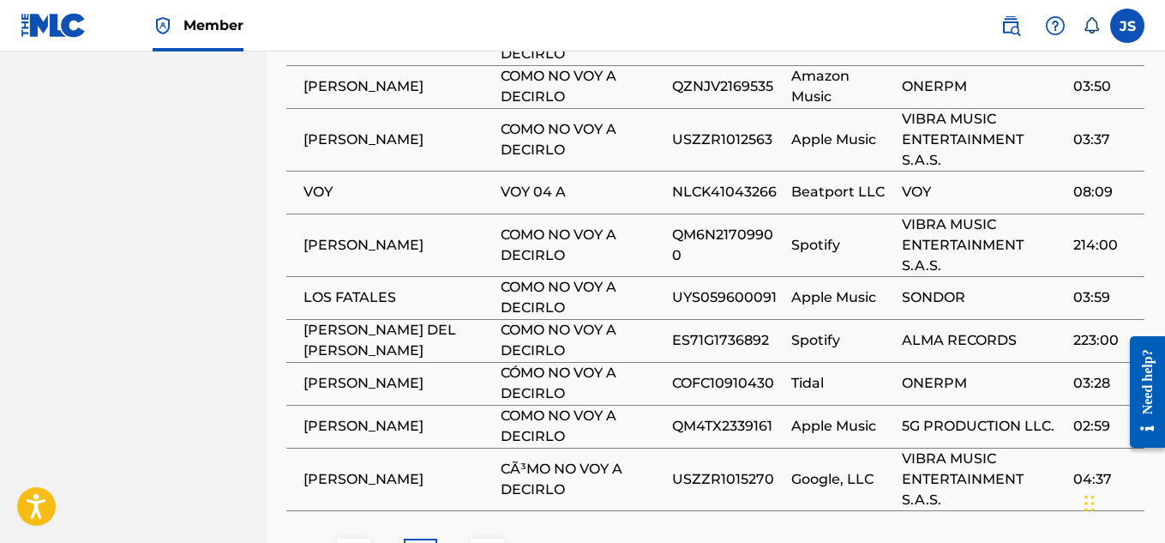
scroll to position [1453, 0]
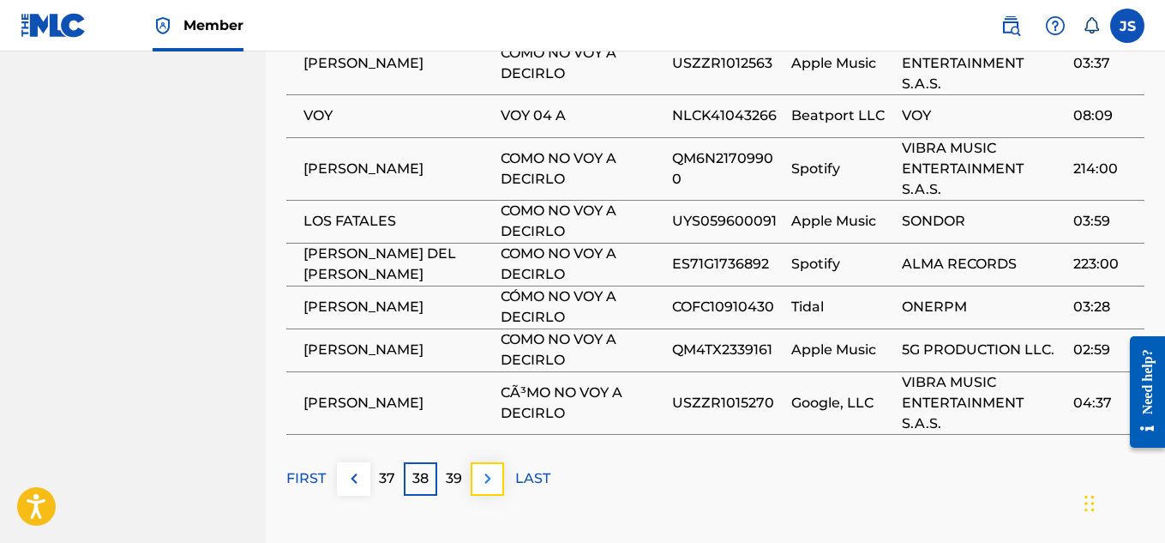
click at [479, 468] on img at bounding box center [487, 478] width 21 height 21
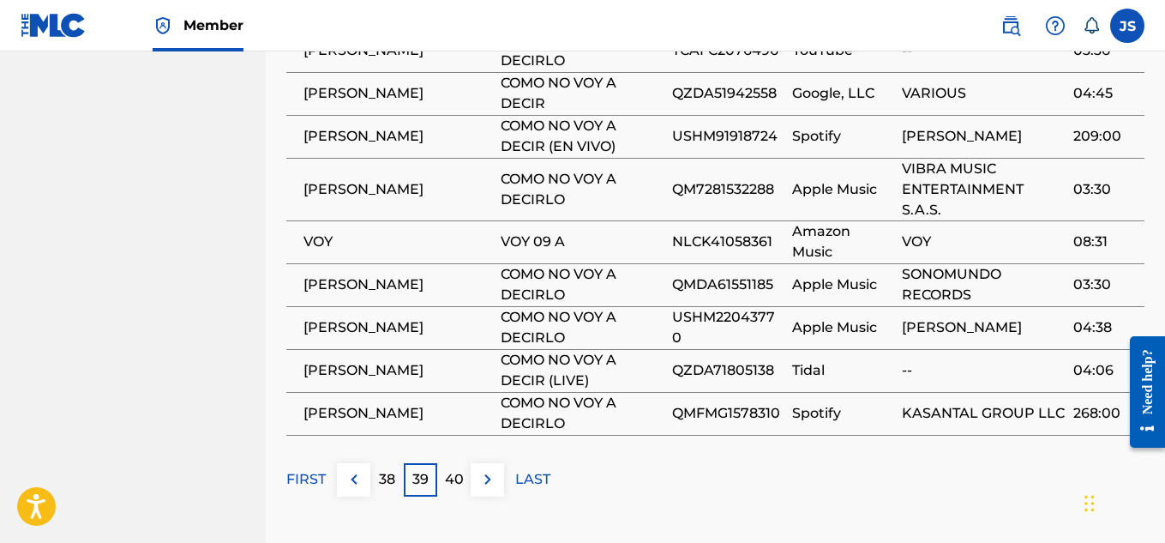
scroll to position [1444, 0]
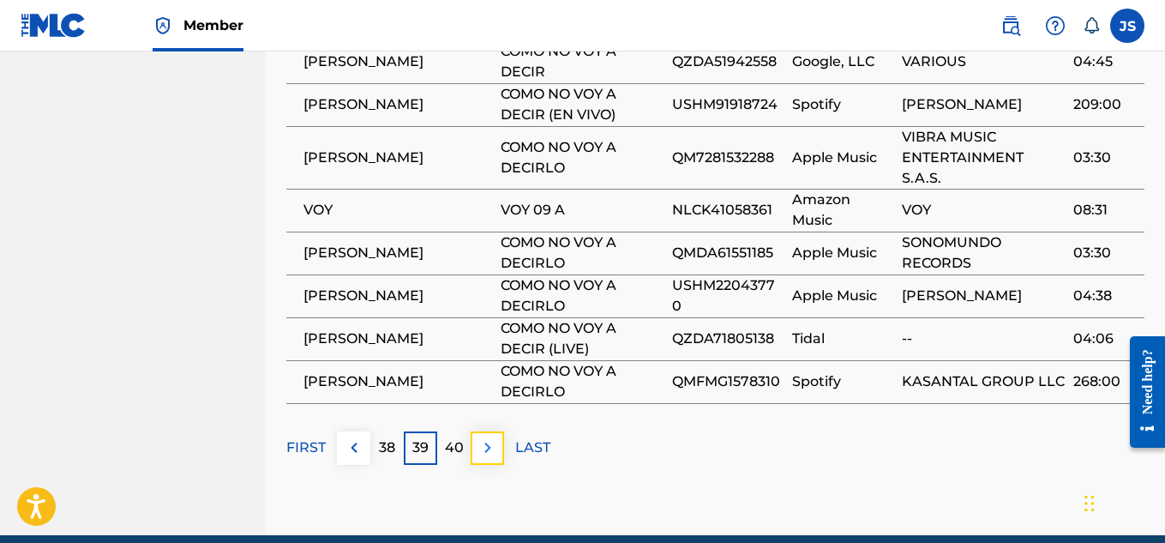
click at [479, 437] on img at bounding box center [487, 447] width 21 height 21
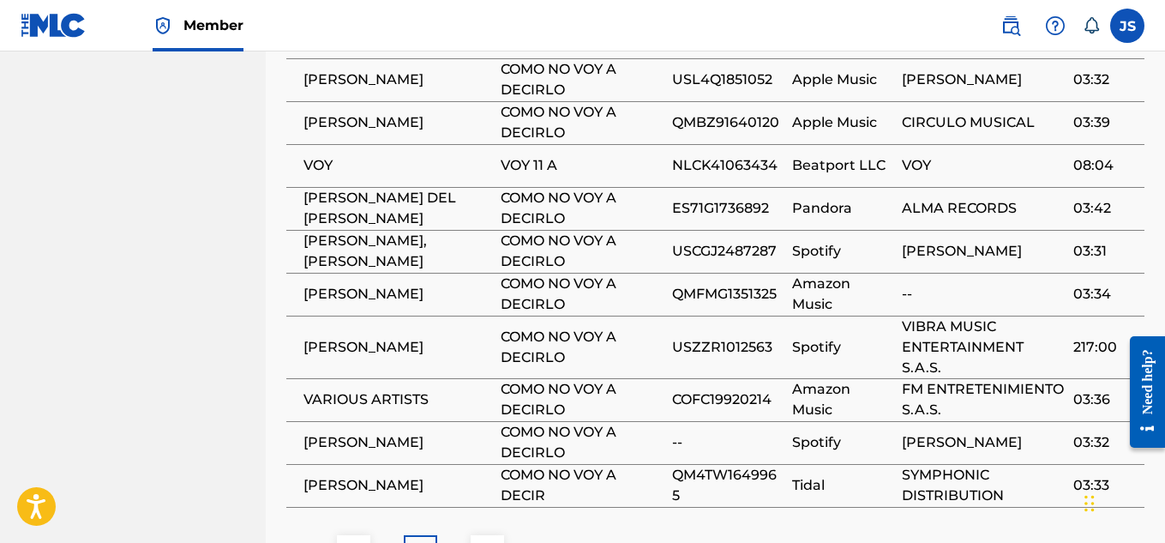
scroll to position [1428, 0]
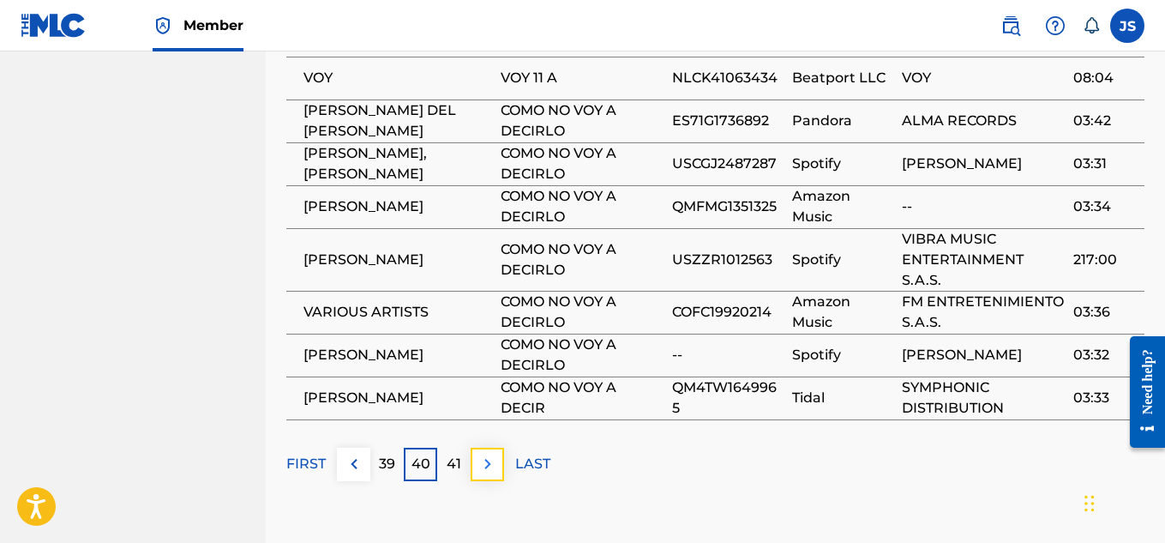
click at [474, 447] on button at bounding box center [487, 463] width 33 height 33
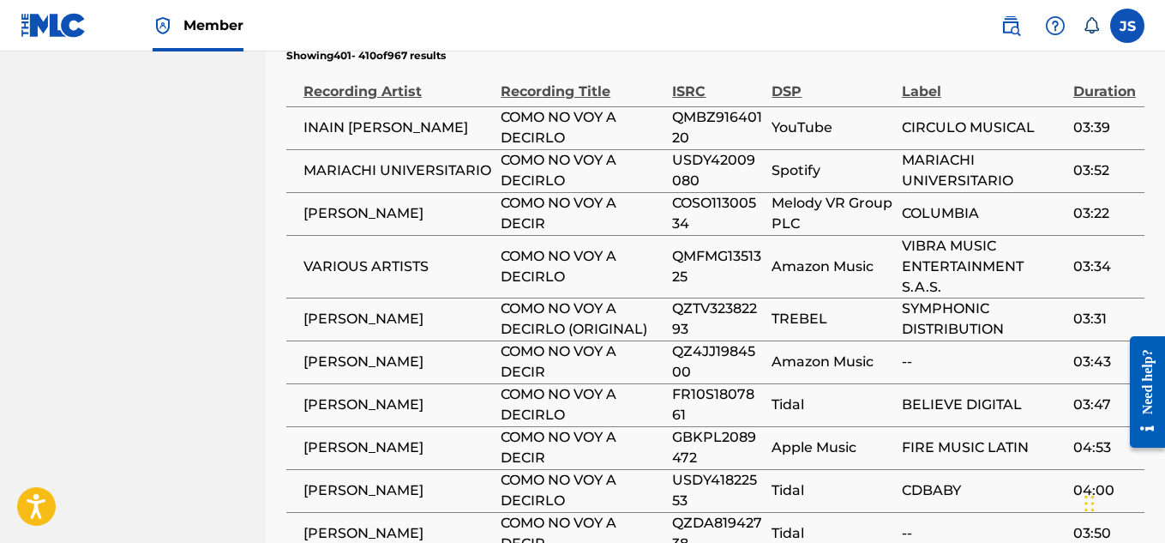
scroll to position [1292, 0]
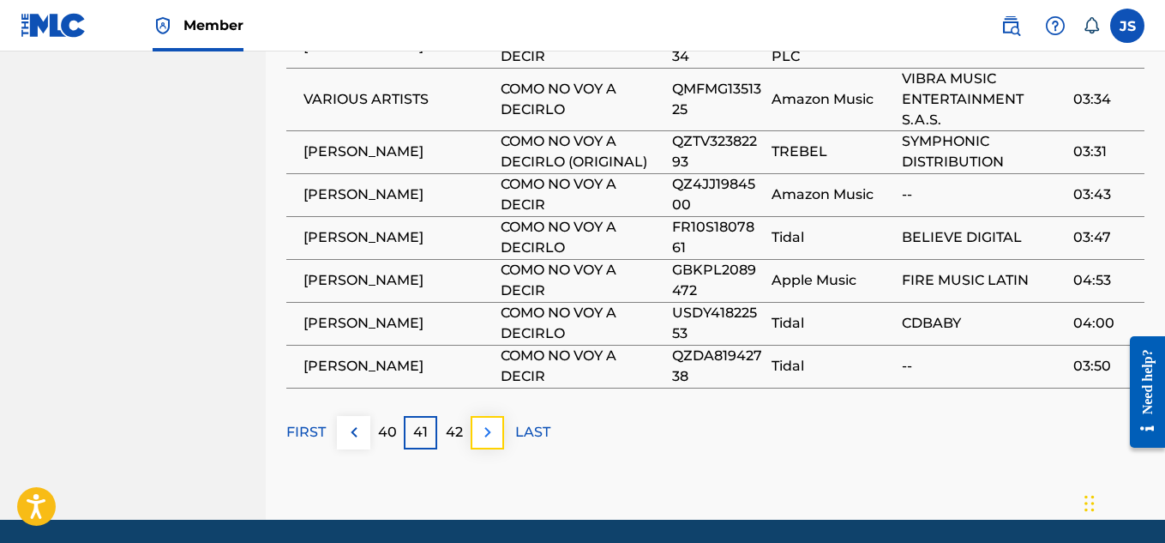
click at [485, 422] on img at bounding box center [487, 432] width 21 height 21
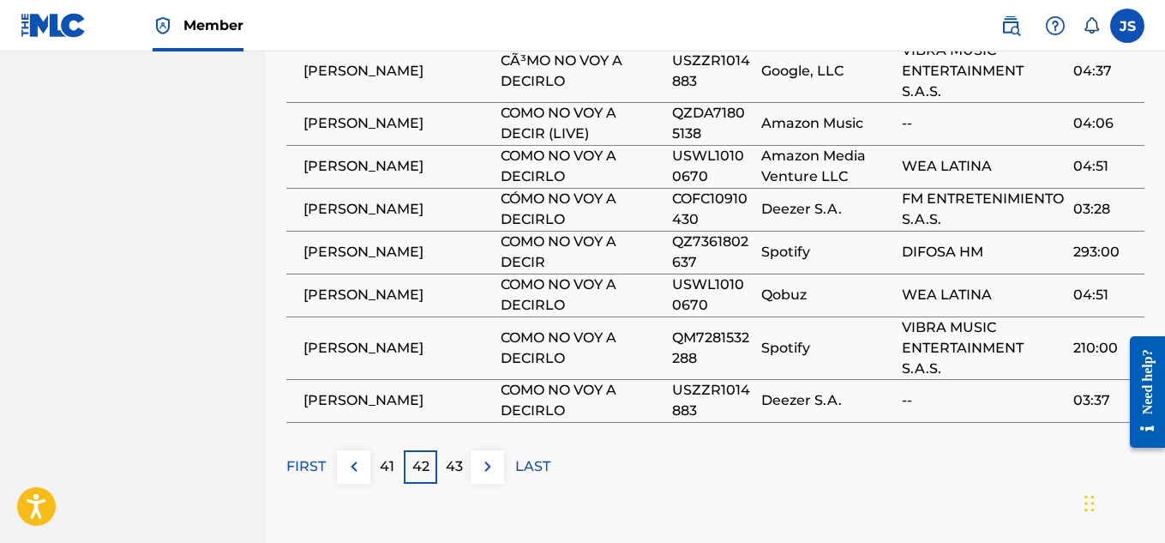
scroll to position [1449, 0]
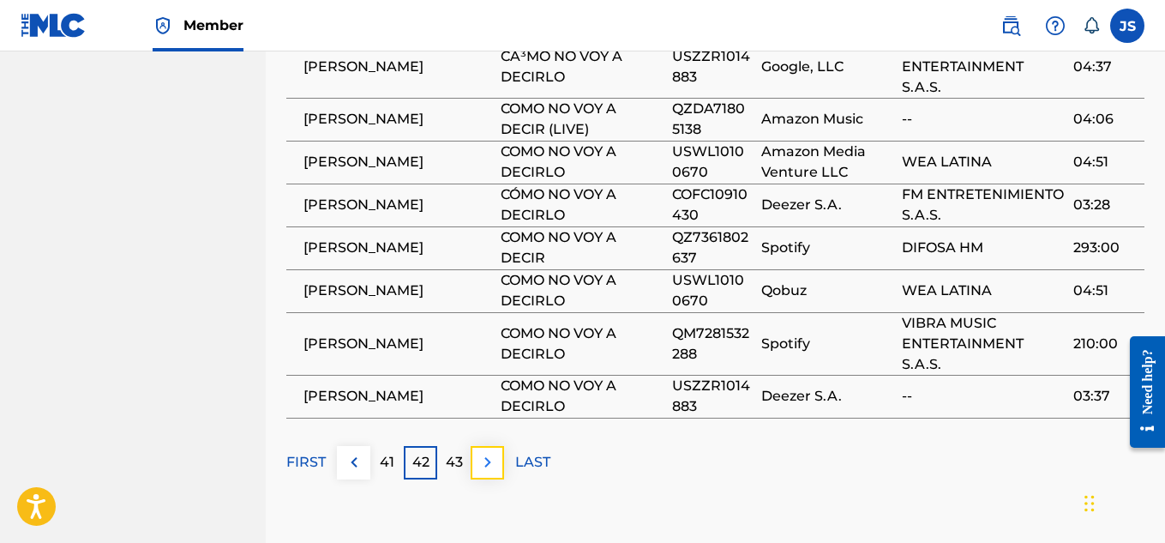
click at [489, 452] on img at bounding box center [487, 462] width 21 height 21
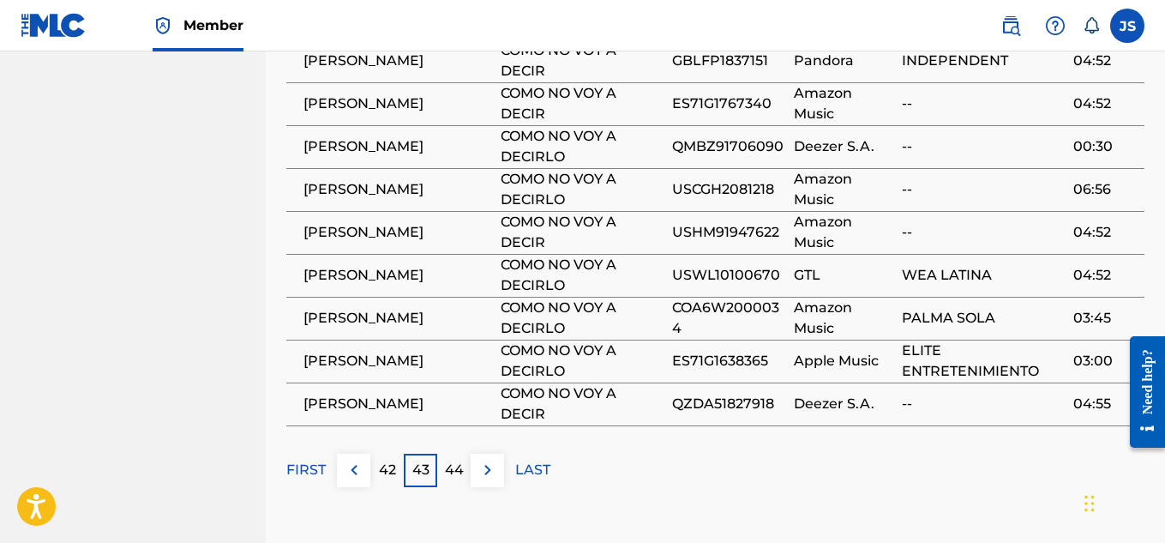
scroll to position [1441, 0]
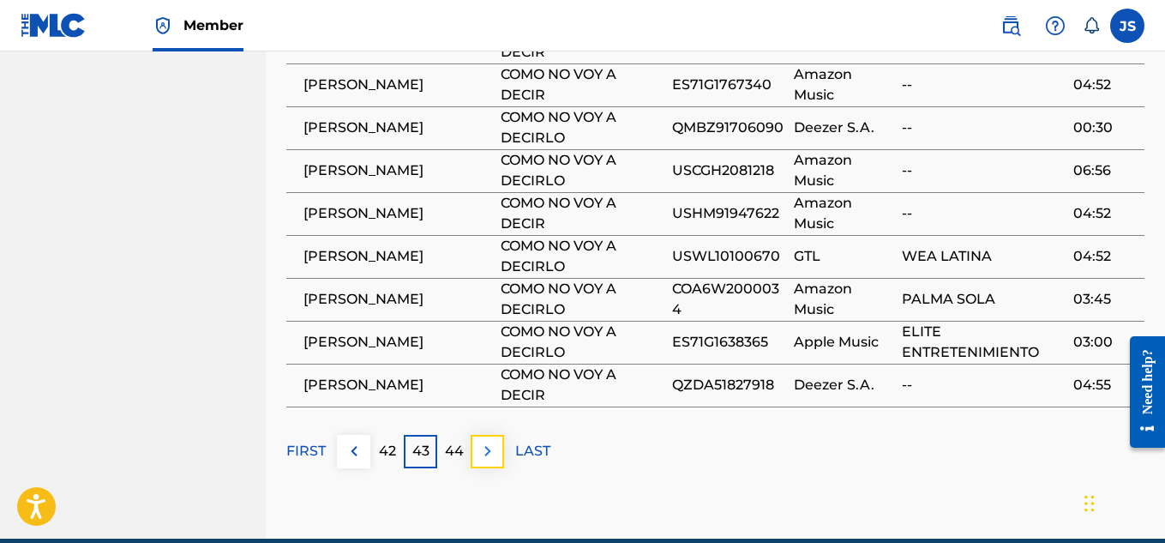
click at [486, 441] on img at bounding box center [487, 451] width 21 height 21
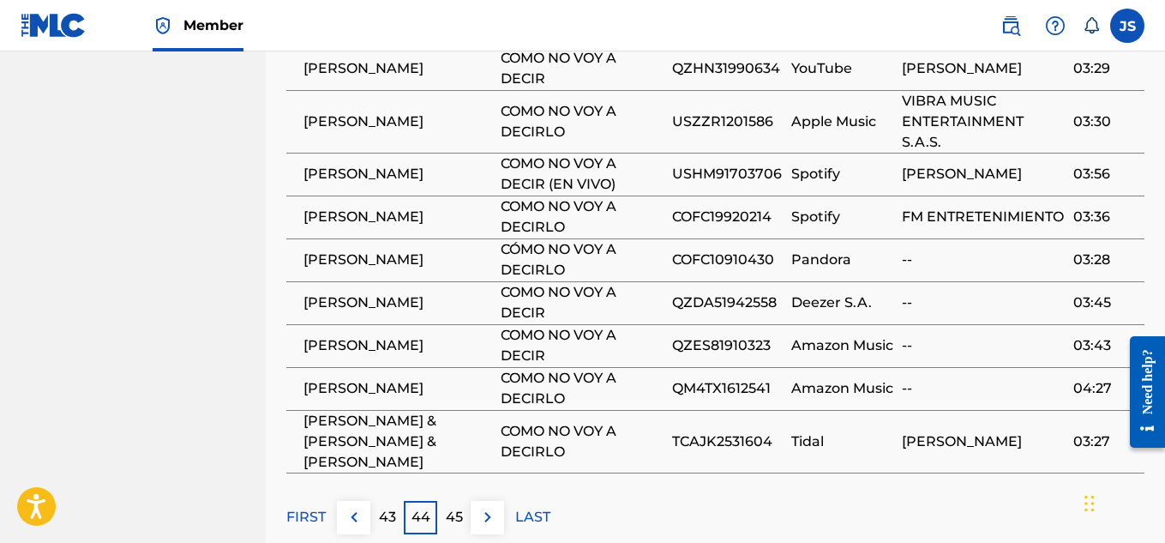
scroll to position [1454, 0]
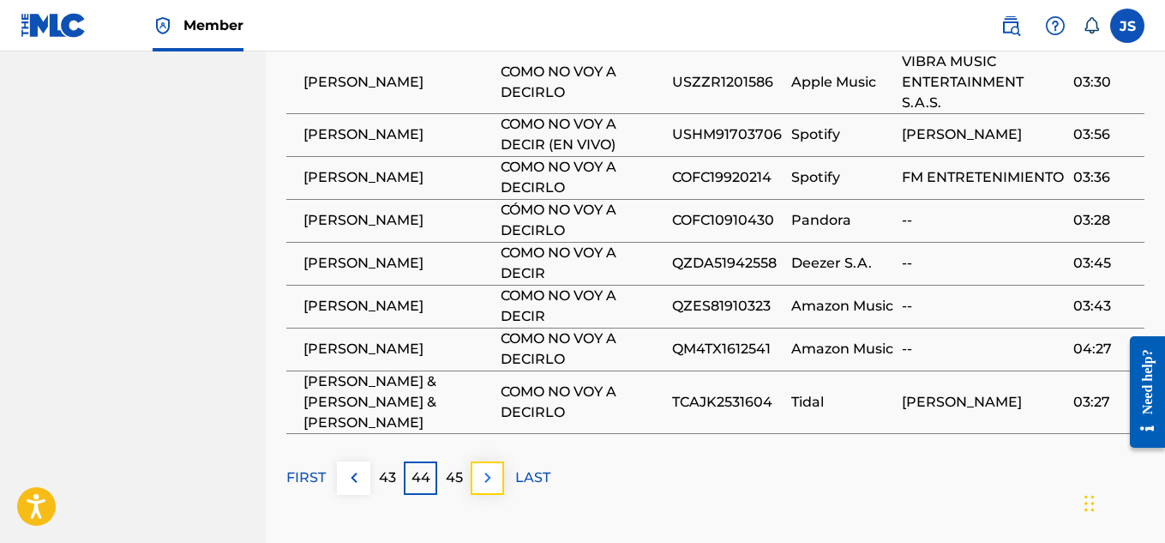
click at [483, 467] on img at bounding box center [487, 477] width 21 height 21
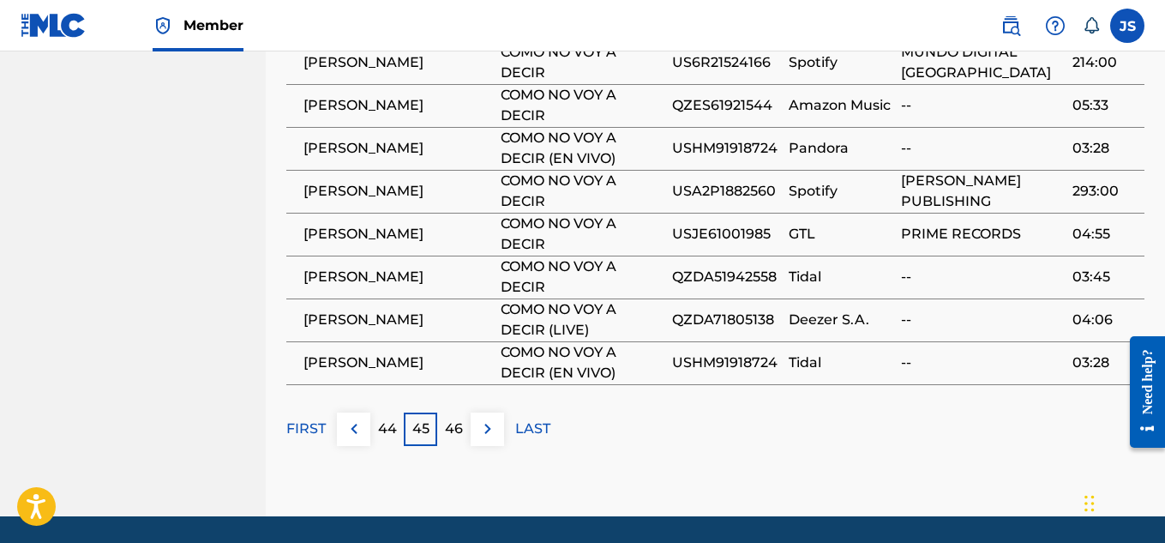
scroll to position [1444, 0]
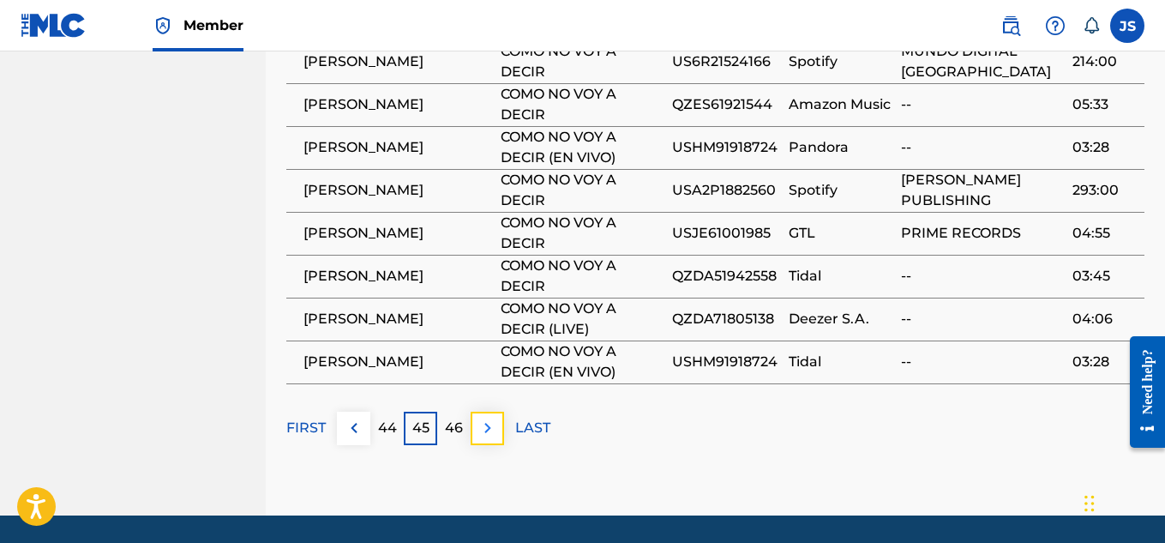
click at [495, 417] on img at bounding box center [487, 427] width 21 height 21
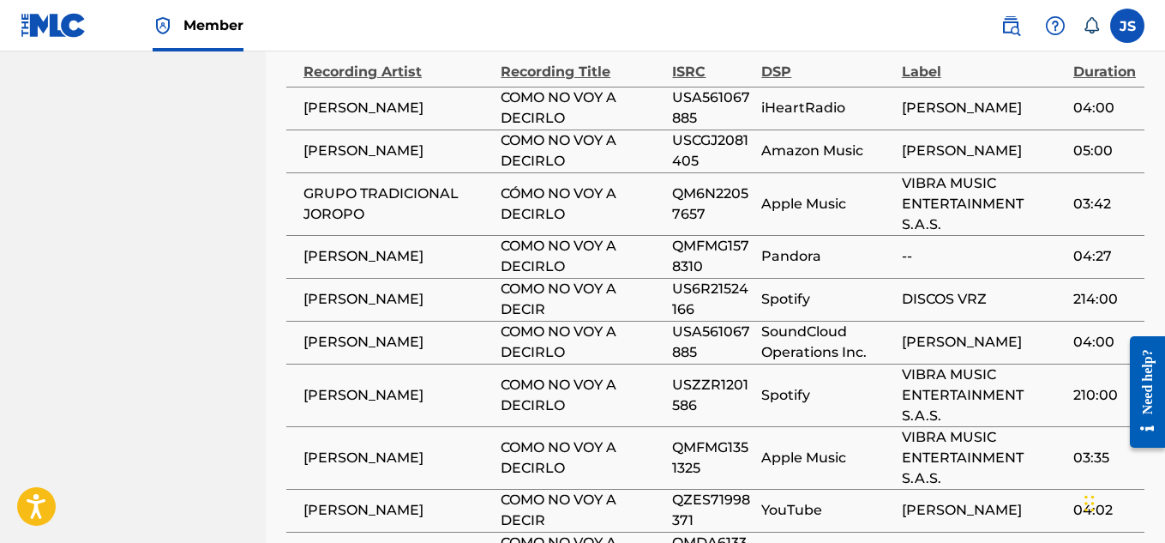
scroll to position [1500, 0]
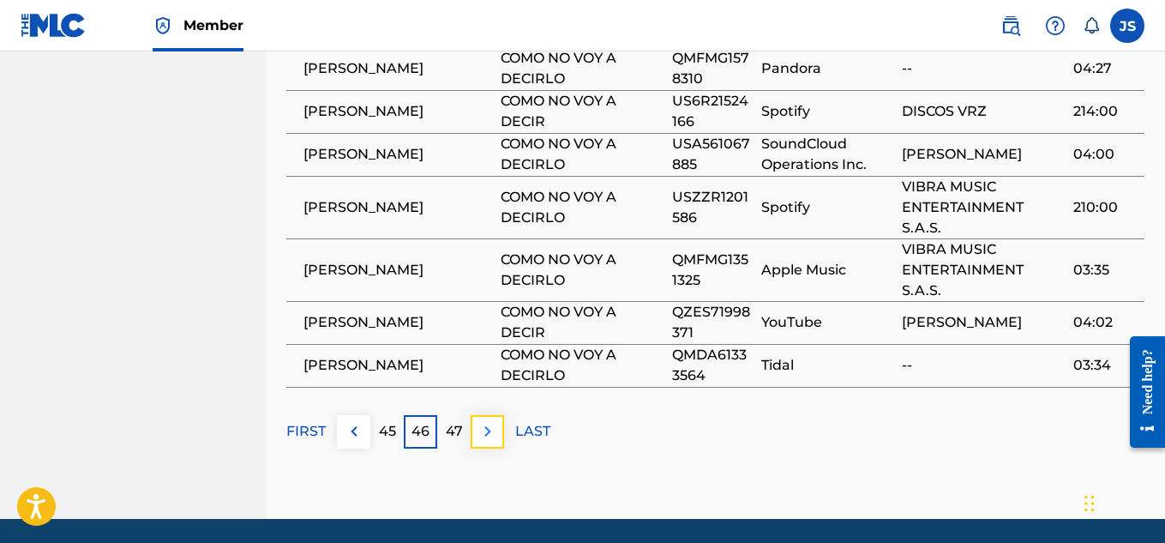
click at [484, 421] on img at bounding box center [487, 431] width 21 height 21
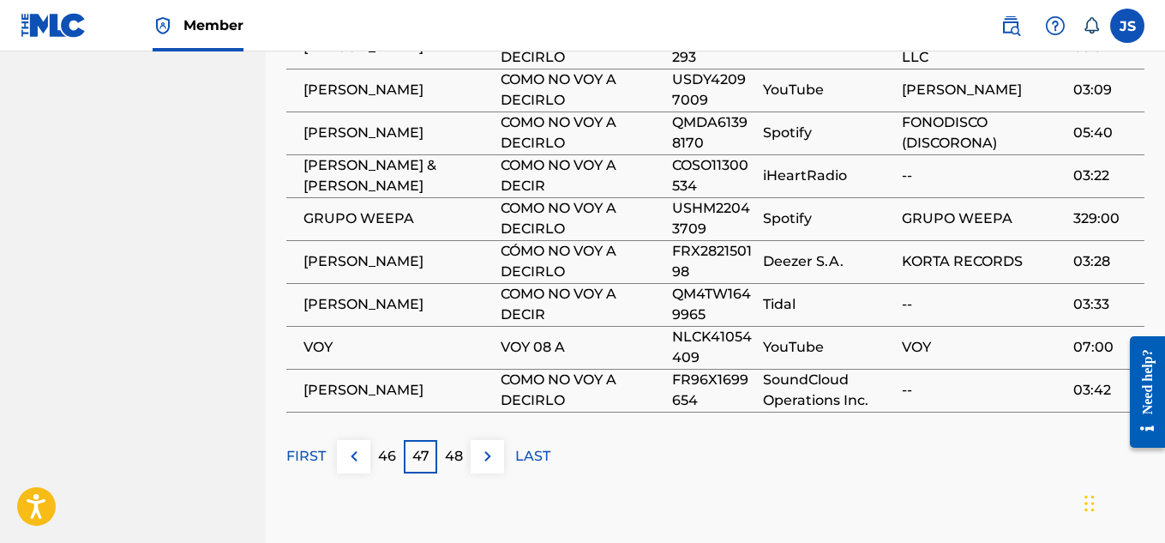
scroll to position [1422, 0]
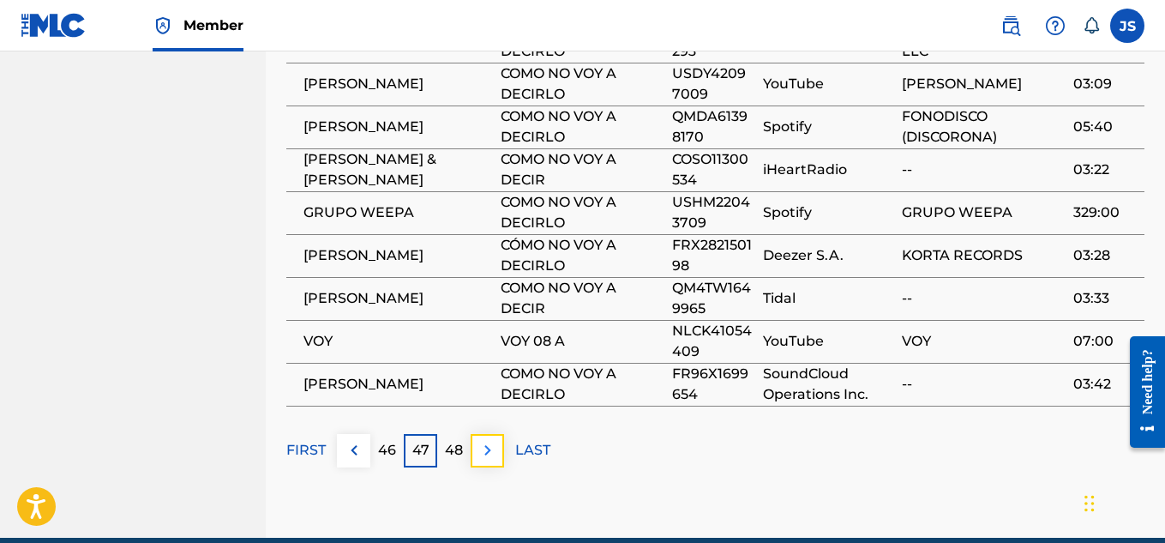
click at [484, 440] on img at bounding box center [487, 450] width 21 height 21
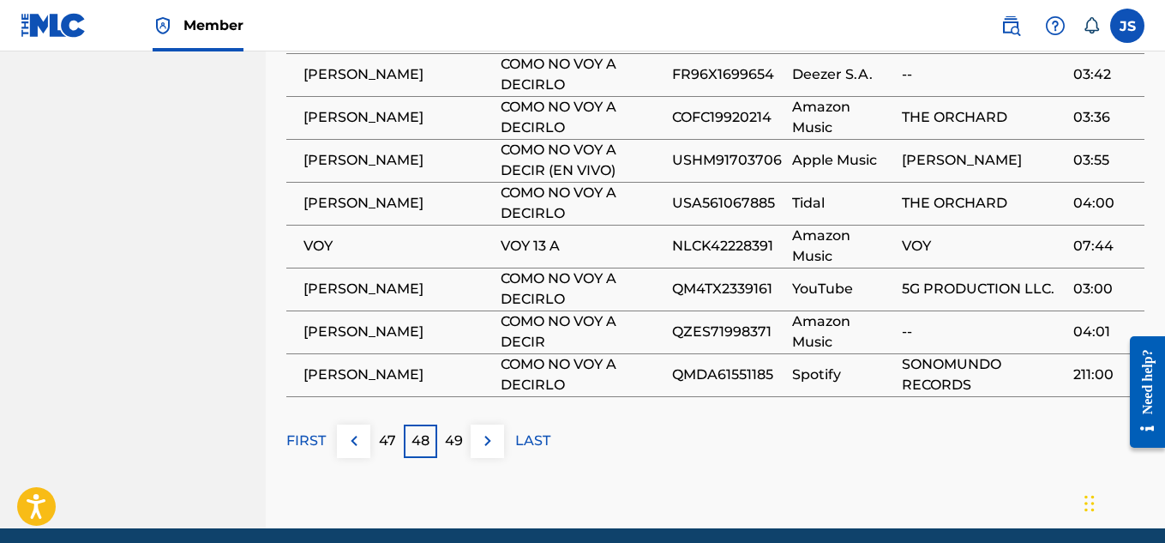
scroll to position [1471, 0]
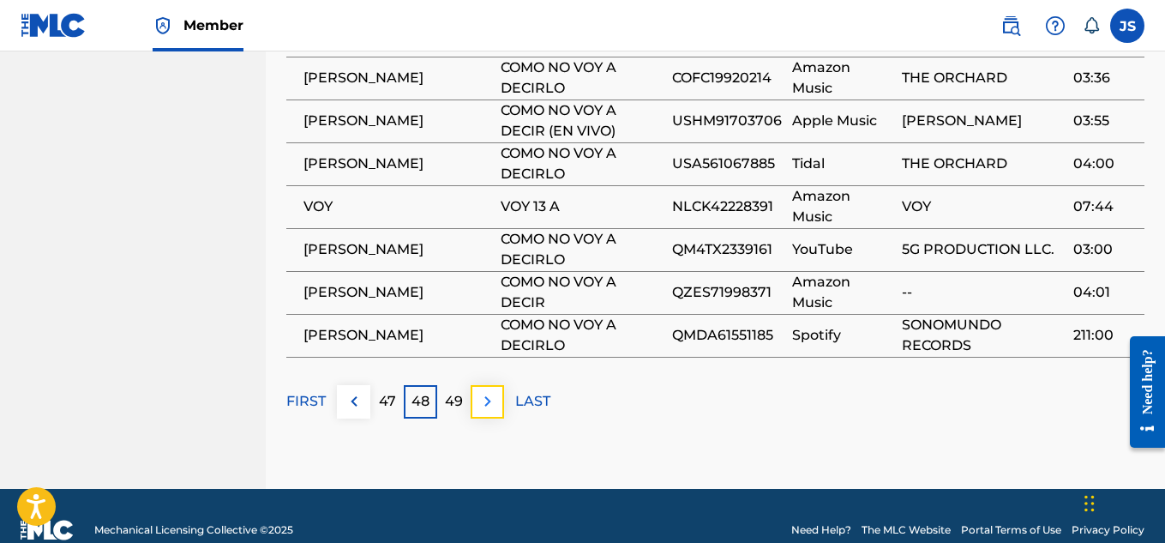
click at [485, 391] on img at bounding box center [487, 401] width 21 height 21
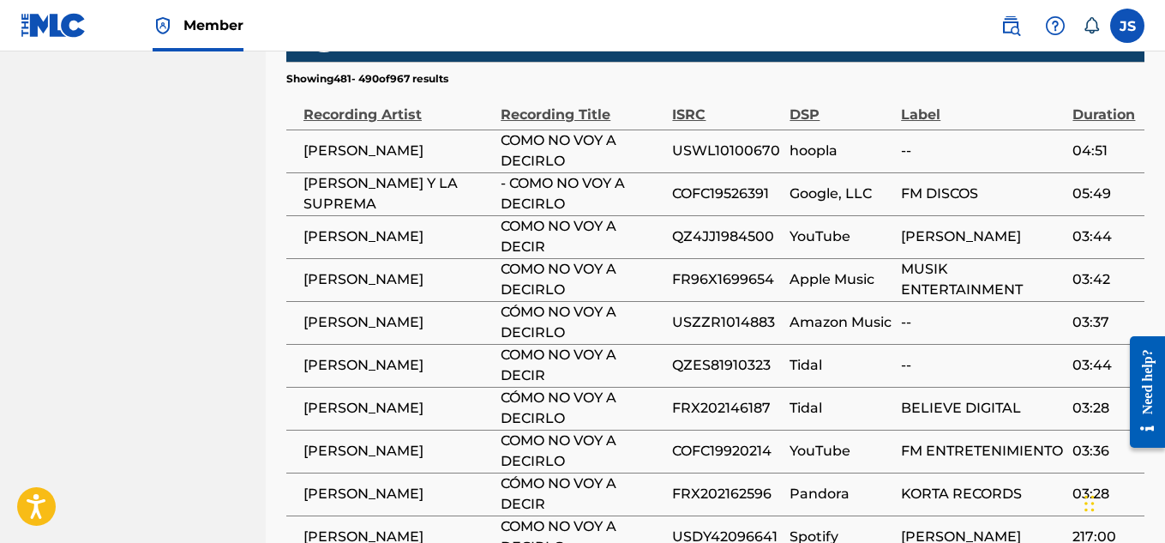
scroll to position [1454, 0]
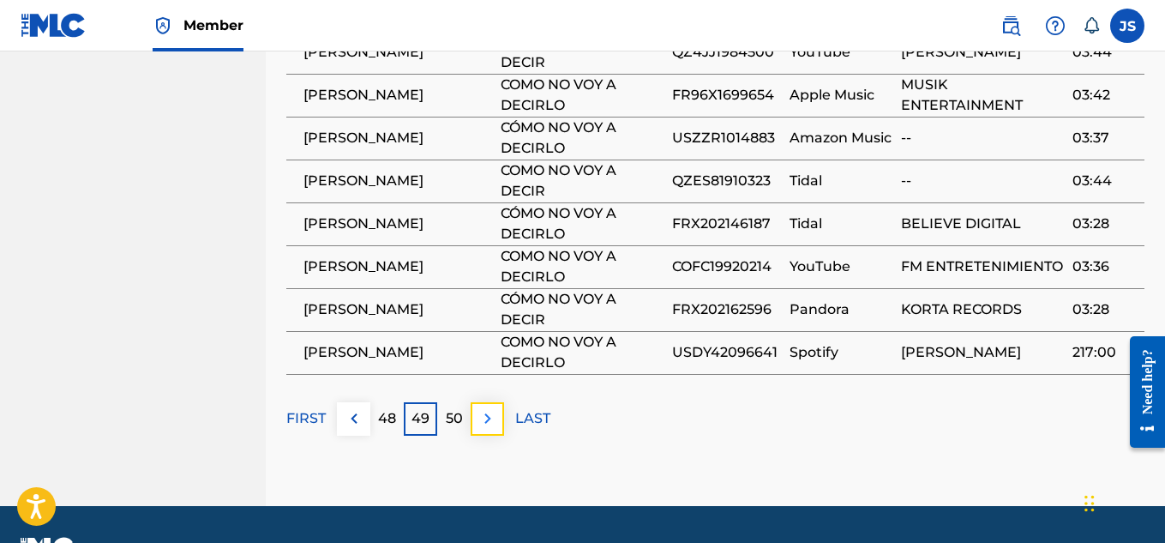
click at [498, 402] on button at bounding box center [487, 418] width 33 height 33
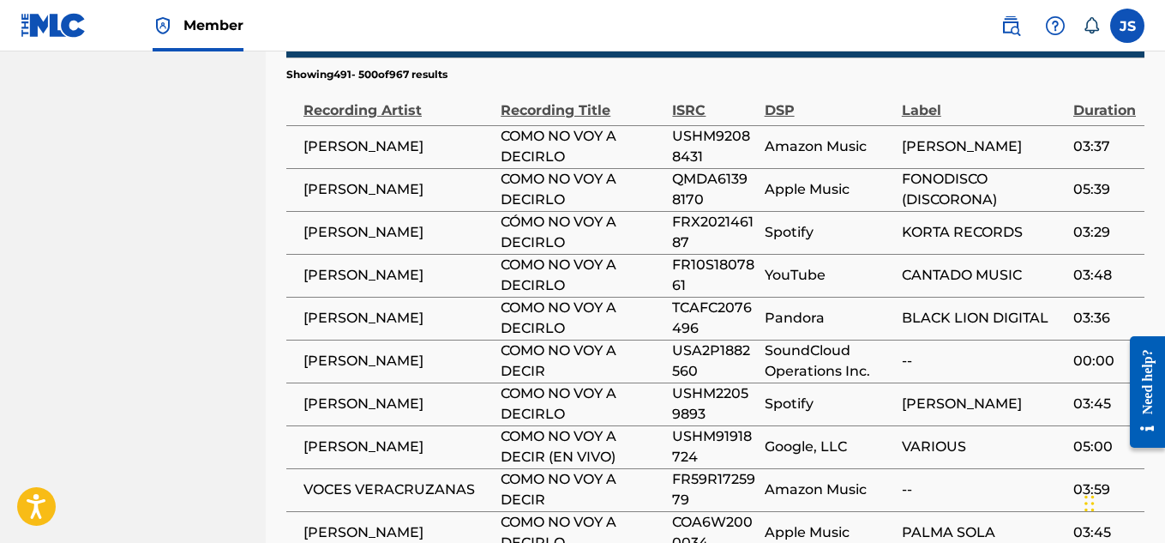
scroll to position [1274, 0]
